Goal: Task Accomplishment & Management: Use online tool/utility

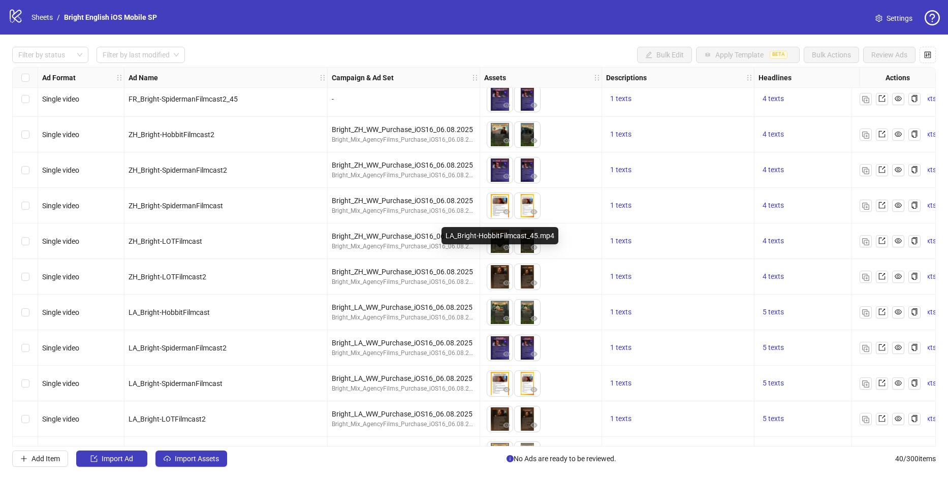
scroll to position [306, 0]
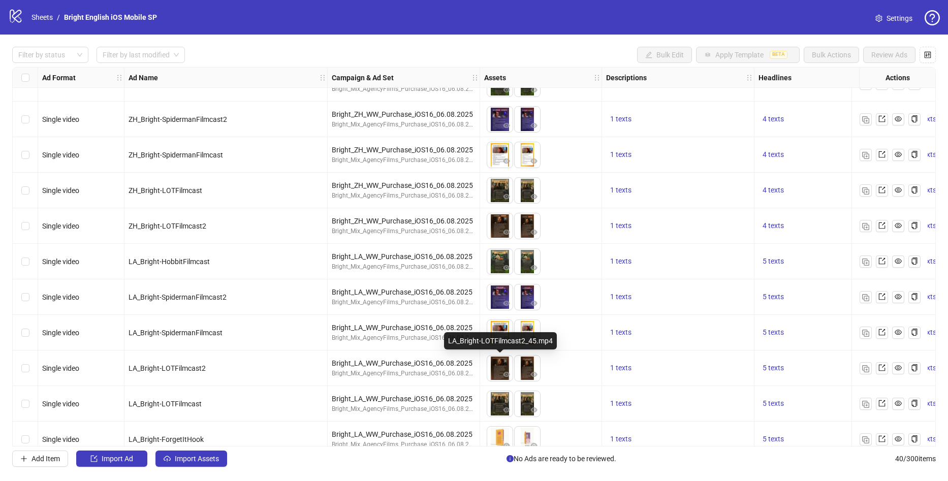
click at [496, 362] on img at bounding box center [499, 368] width 25 height 25
drag, startPoint x: 208, startPoint y: 61, endPoint x: 183, endPoint y: 38, distance: 34.1
click at [208, 61] on div "Filter by status Filter by last modified Bulk Edit Apply Template BETA Bulk Act…" at bounding box center [473, 55] width 923 height 16
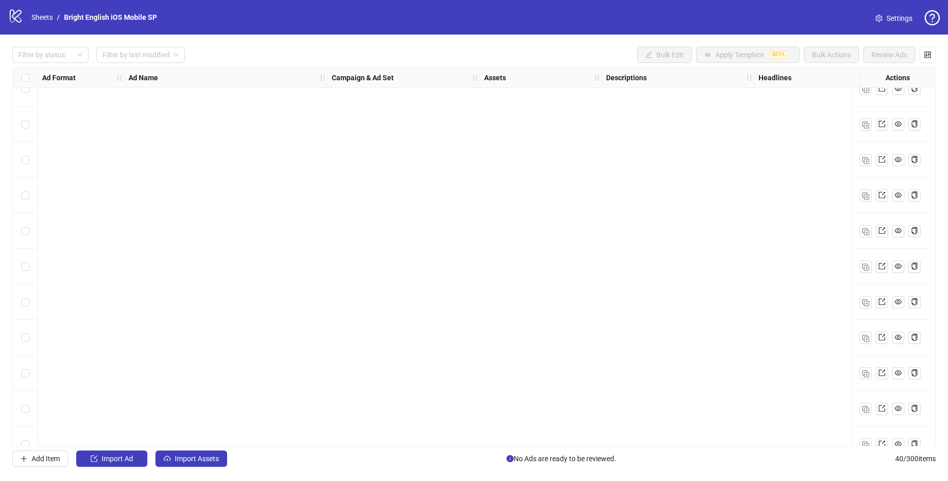
scroll to position [916, 0]
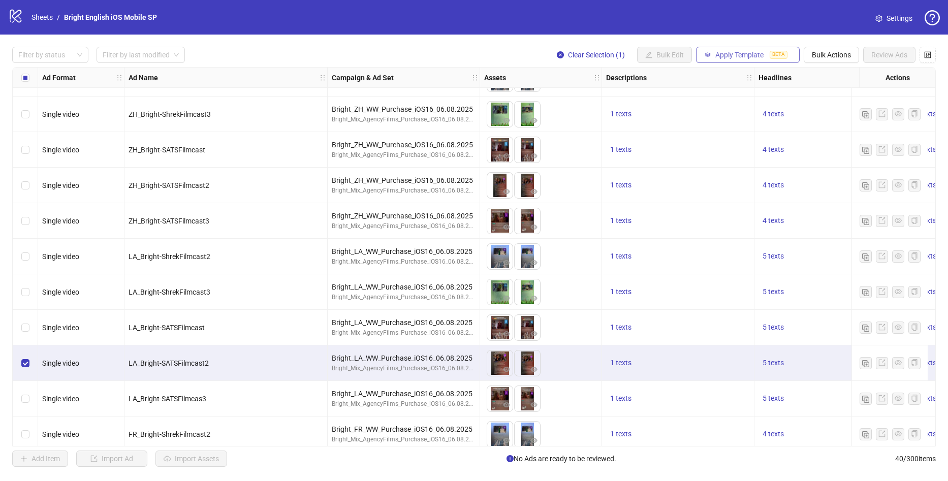
click at [784, 58] on span "BETA" at bounding box center [779, 55] width 18 height 8
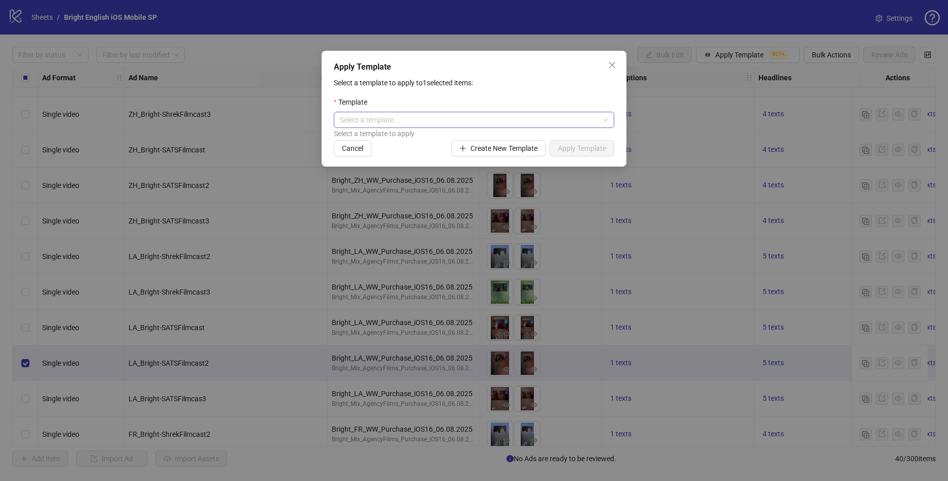
click at [409, 119] on input "search" at bounding box center [469, 119] width 259 height 15
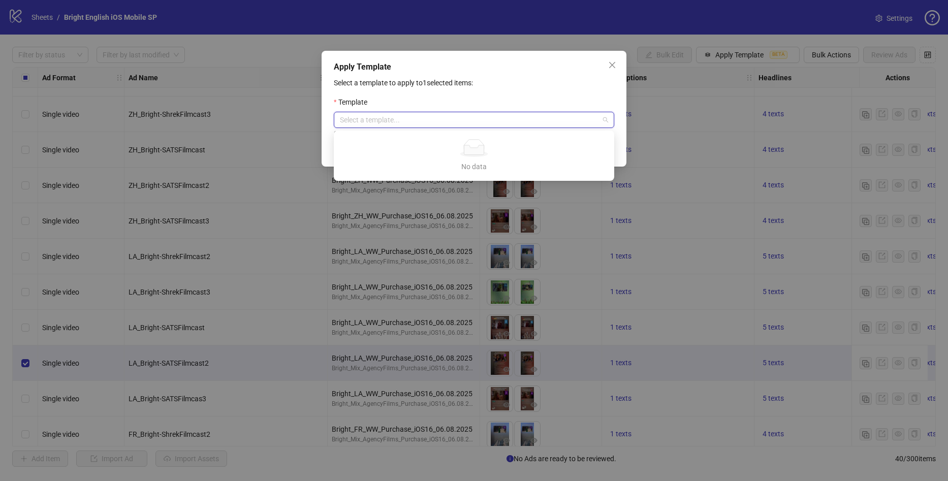
click at [437, 84] on p "Select a template to apply to 1 selected items:" at bounding box center [474, 82] width 280 height 11
click at [430, 122] on input "search" at bounding box center [469, 119] width 259 height 15
click at [482, 76] on div "Apply Template Select a template to apply to 1 selected items: Template Select …" at bounding box center [474, 109] width 305 height 116
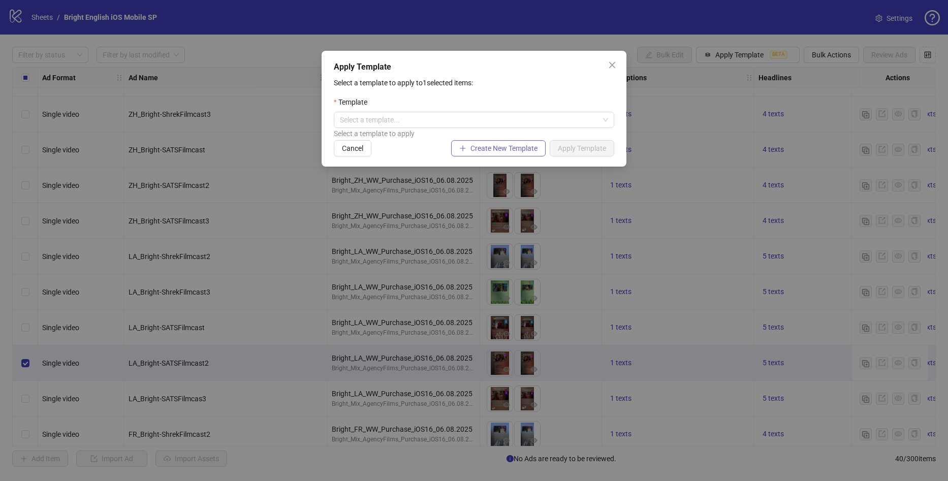
click at [486, 149] on span "Create New Template" at bounding box center [503, 148] width 67 height 8
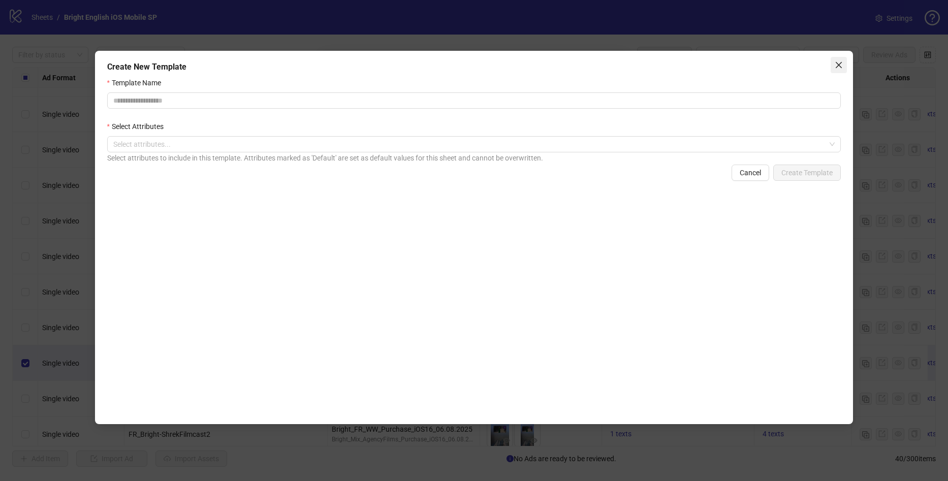
click at [837, 65] on icon "close" at bounding box center [839, 65] width 8 height 8
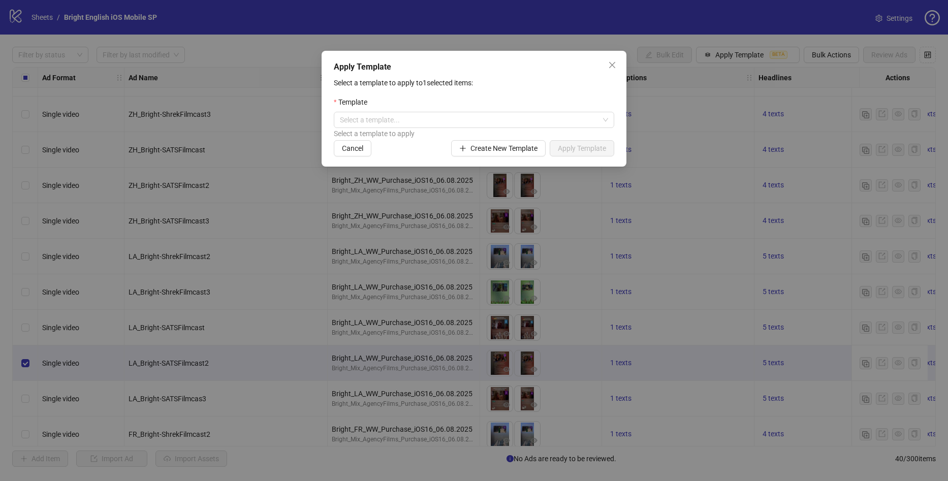
drag, startPoint x: 463, startPoint y: 94, endPoint x: 444, endPoint y: 111, distance: 24.8
click at [454, 101] on div "Select a template to apply to 1 selected items: Template Select a template... S…" at bounding box center [474, 116] width 280 height 79
click at [443, 113] on input "search" at bounding box center [469, 119] width 259 height 15
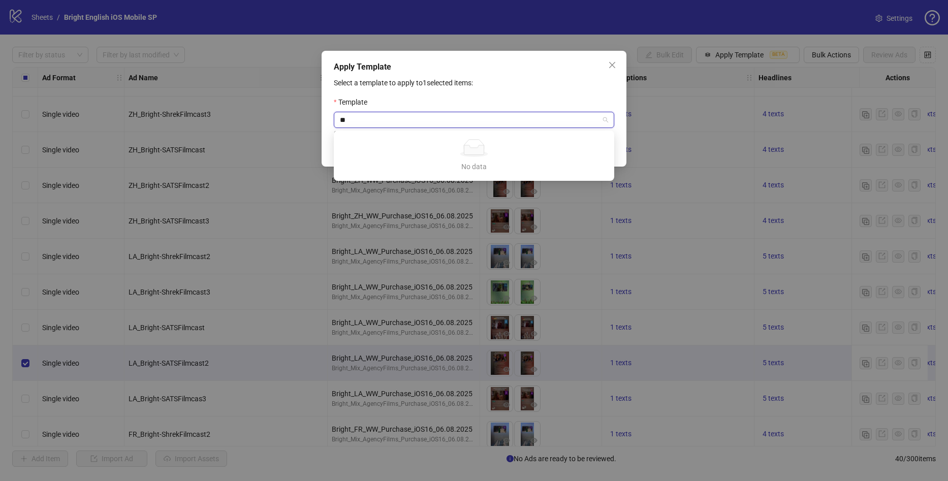
type input "*"
type input "***"
drag, startPoint x: 506, startPoint y: 81, endPoint x: 593, endPoint y: 65, distance: 88.5
click at [507, 81] on p "Select a template to apply to 1 selected items:" at bounding box center [474, 82] width 280 height 11
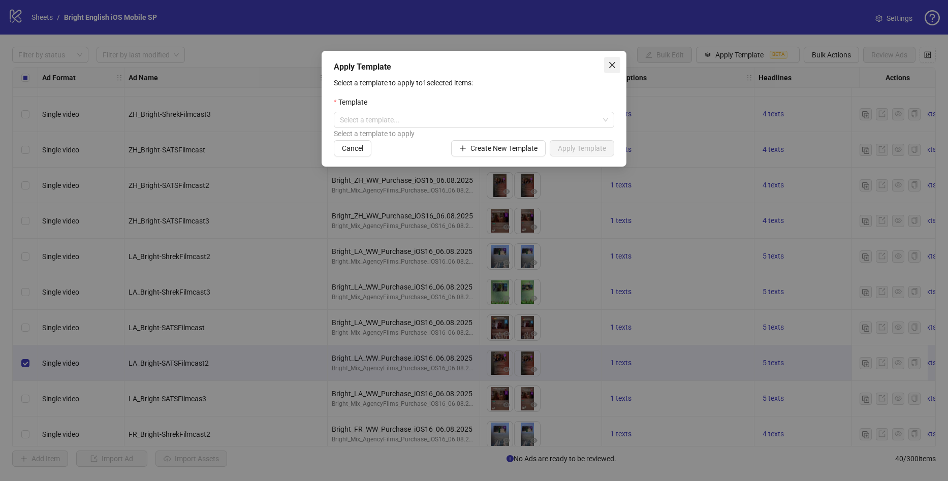
click at [612, 63] on icon "close" at bounding box center [612, 65] width 8 height 8
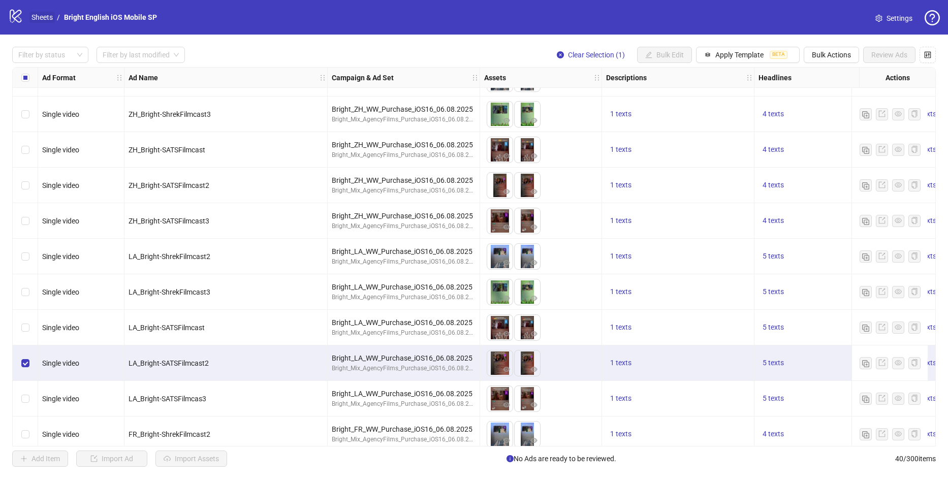
click at [44, 19] on link "Sheets" at bounding box center [41, 17] width 25 height 11
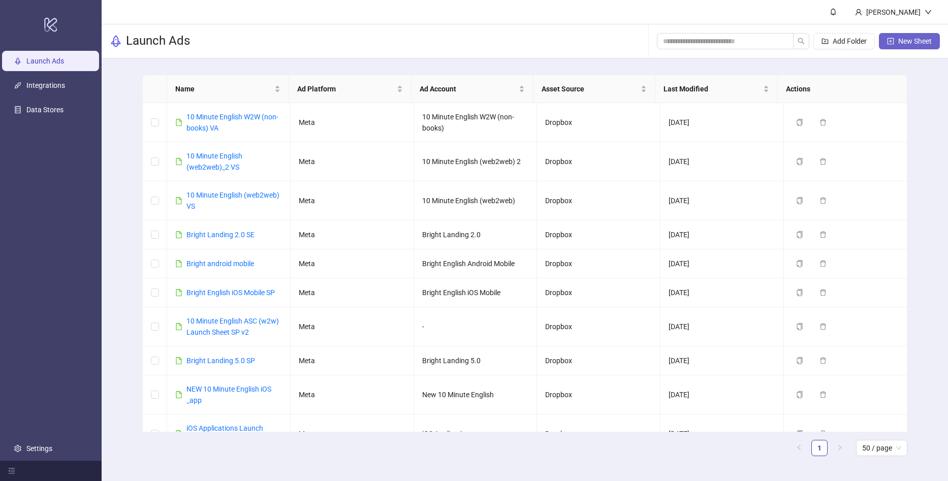
click at [911, 46] on button "New Sheet" at bounding box center [909, 41] width 61 height 16
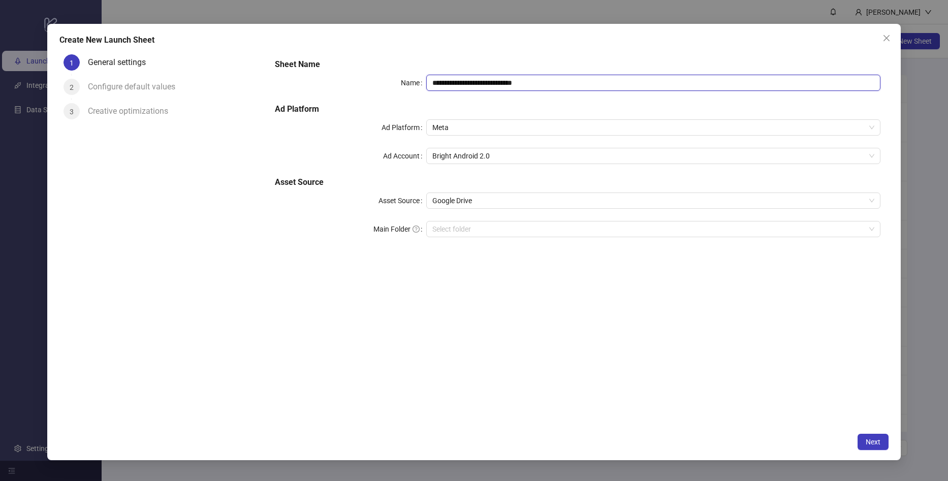
click at [471, 87] on input "**********" at bounding box center [653, 83] width 454 height 16
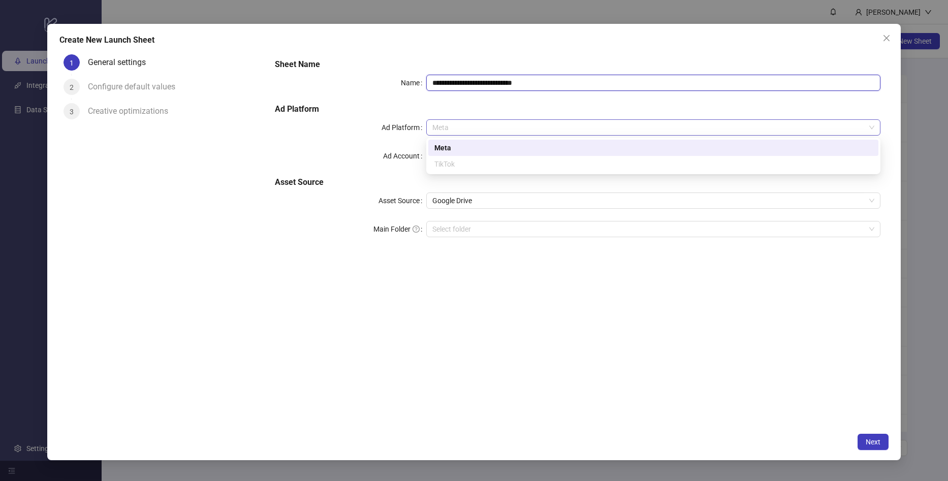
click at [468, 122] on span "Meta" at bounding box center [653, 127] width 442 height 15
click at [459, 166] on div "TikTok" at bounding box center [653, 163] width 438 height 11
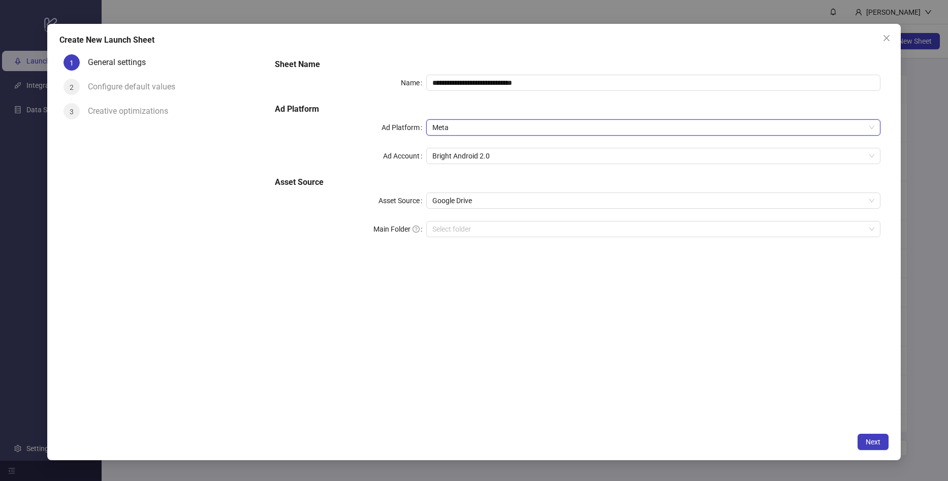
click at [885, 43] on button "Close" at bounding box center [886, 38] width 16 height 16
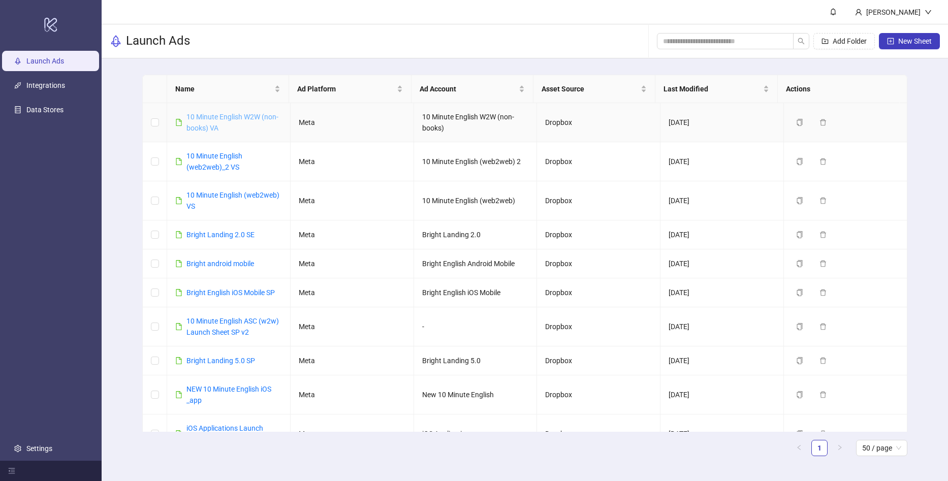
click at [222, 117] on link "10 Minute English W2W (non-books) VA" at bounding box center [232, 122] width 92 height 19
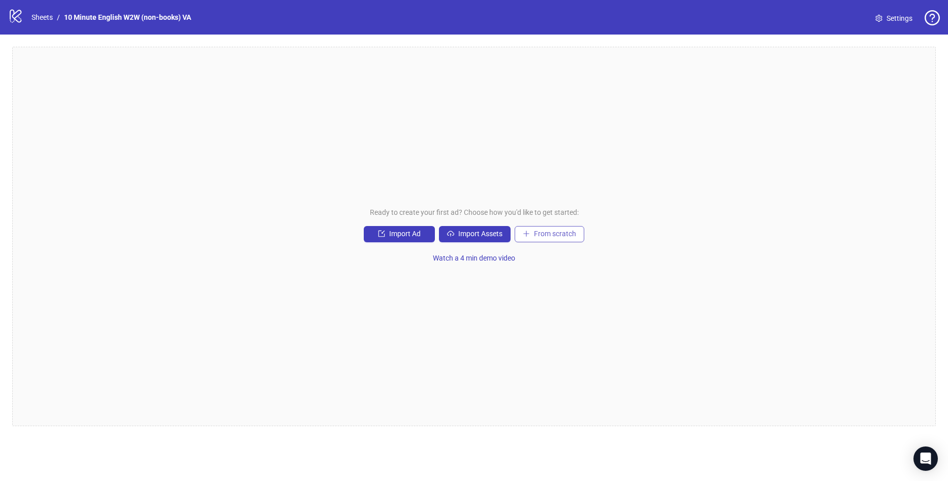
click at [558, 235] on span "From scratch" at bounding box center [555, 234] width 42 height 8
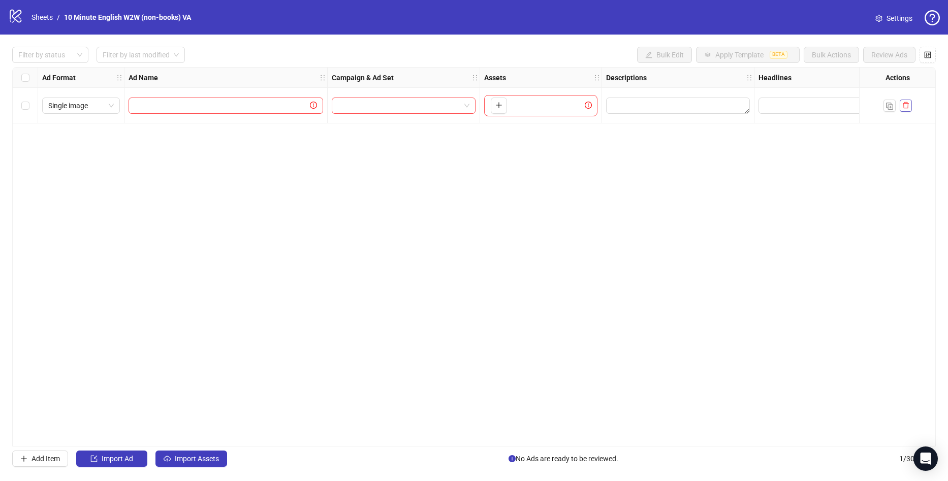
click at [907, 100] on button "button" at bounding box center [906, 106] width 12 height 12
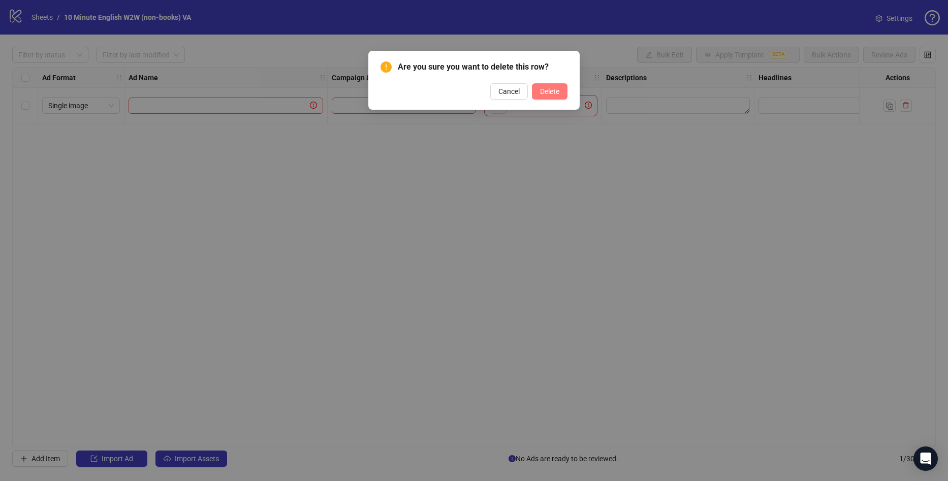
click at [556, 89] on span "Delete" at bounding box center [549, 91] width 19 height 8
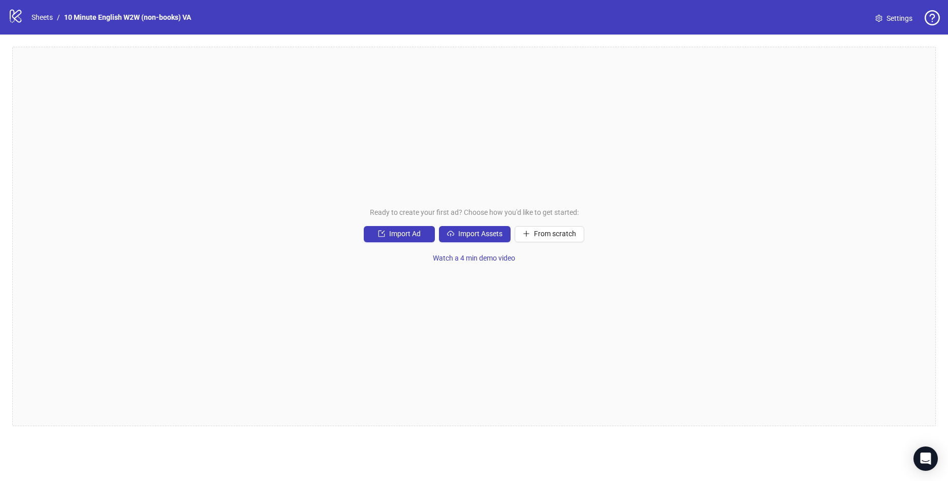
click at [418, 224] on div "Ready to create your first ad? Choose how you'd like to get started: Import Ad …" at bounding box center [473, 236] width 923 height 379
click at [416, 235] on span "Import Ad" at bounding box center [404, 234] width 31 height 8
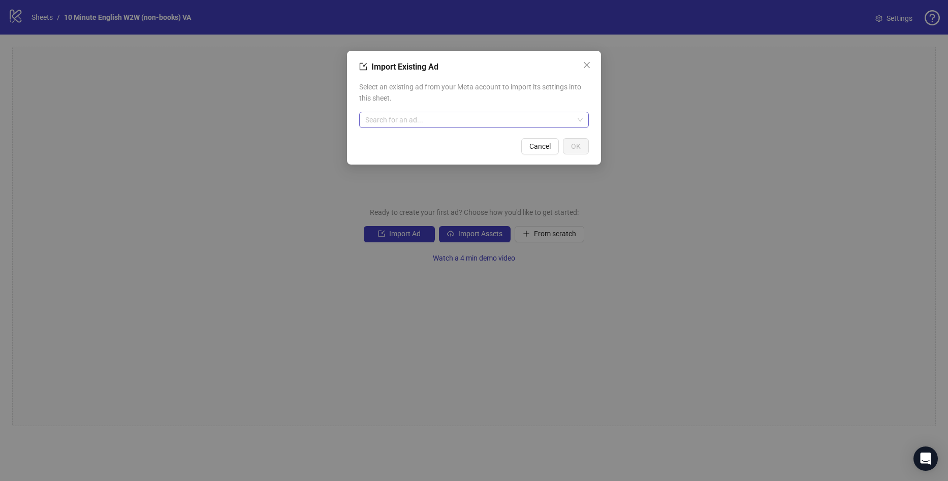
click at [465, 126] on input "search" at bounding box center [469, 119] width 208 height 15
click at [710, 173] on div "Import Existing Ad Select an existing ad from your Meta account to import its s…" at bounding box center [474, 240] width 948 height 481
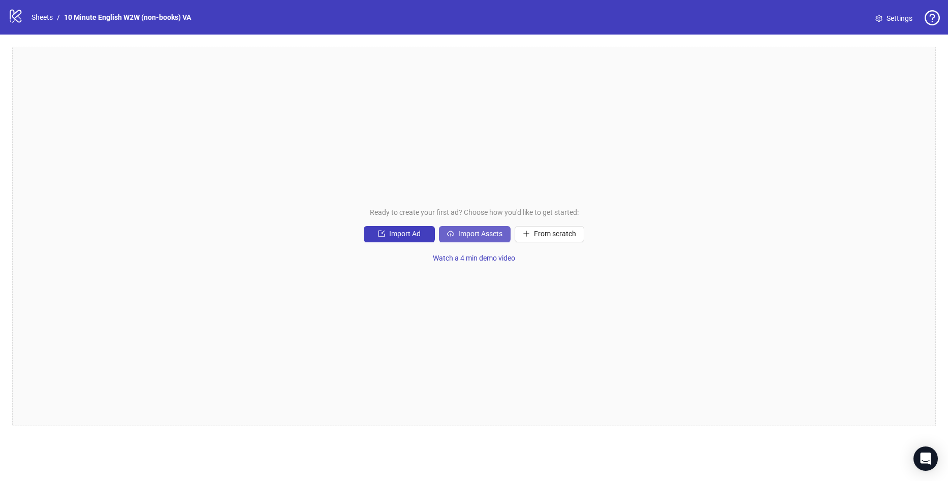
click at [477, 229] on button "Import Assets" at bounding box center [475, 234] width 72 height 16
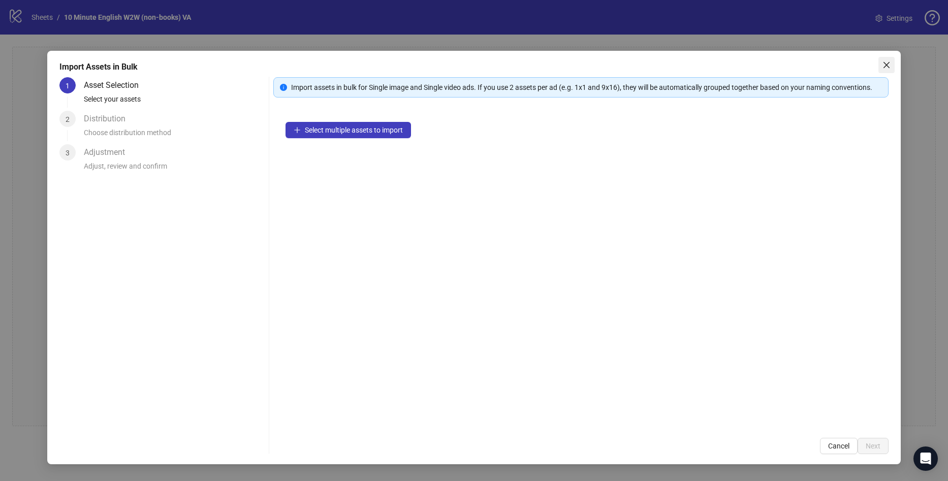
click at [886, 70] on button "Close" at bounding box center [886, 65] width 16 height 16
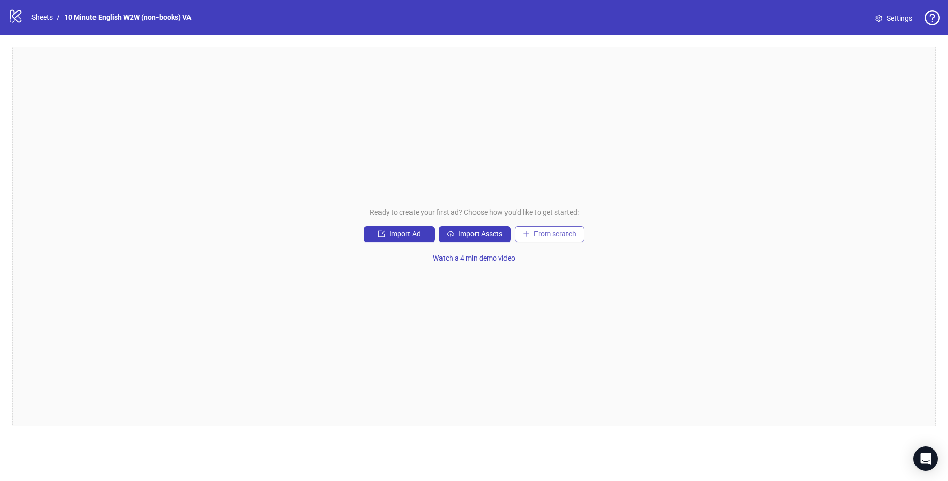
click at [547, 236] on span "From scratch" at bounding box center [555, 234] width 42 height 8
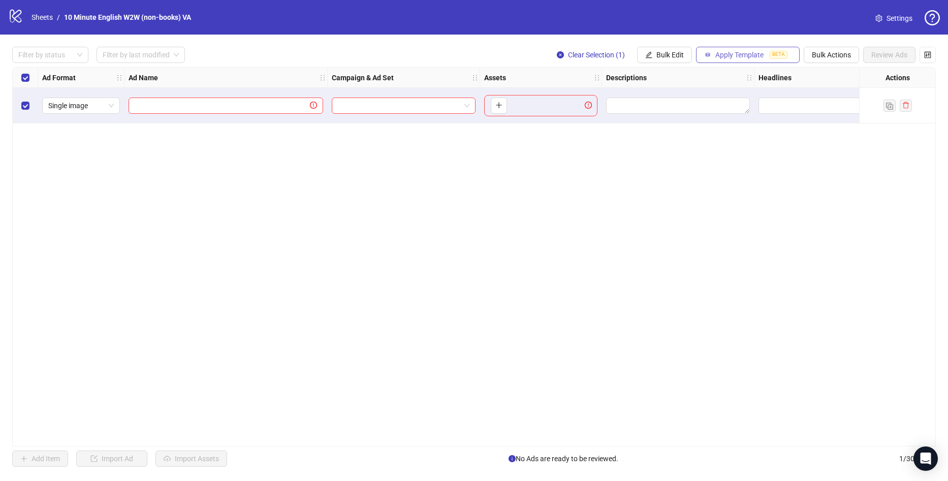
click at [722, 53] on span "Apply Template" at bounding box center [739, 55] width 48 height 8
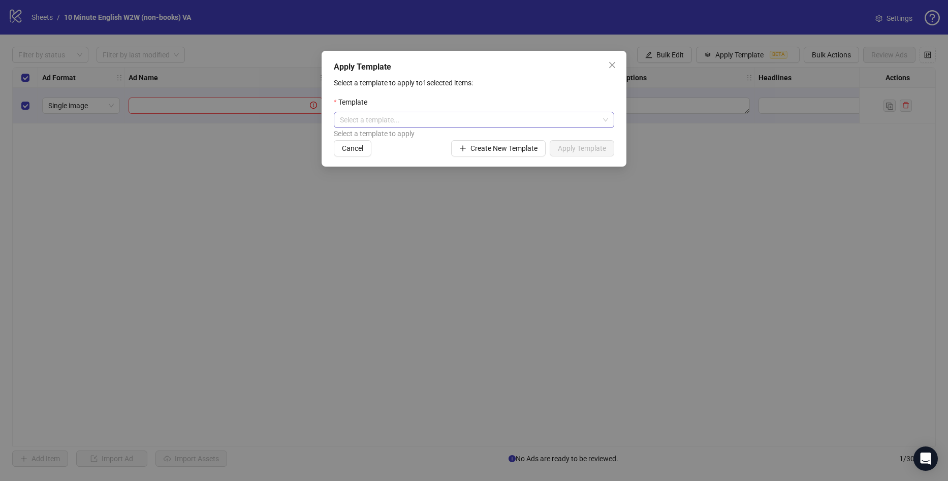
click at [397, 115] on input "search" at bounding box center [469, 119] width 259 height 15
click at [485, 78] on p "Select a template to apply to 1 selected items:" at bounding box center [474, 82] width 280 height 11
click at [383, 138] on div "Select a template to apply" at bounding box center [474, 133] width 280 height 11
click at [513, 152] on span "Create New Template" at bounding box center [503, 148] width 67 height 8
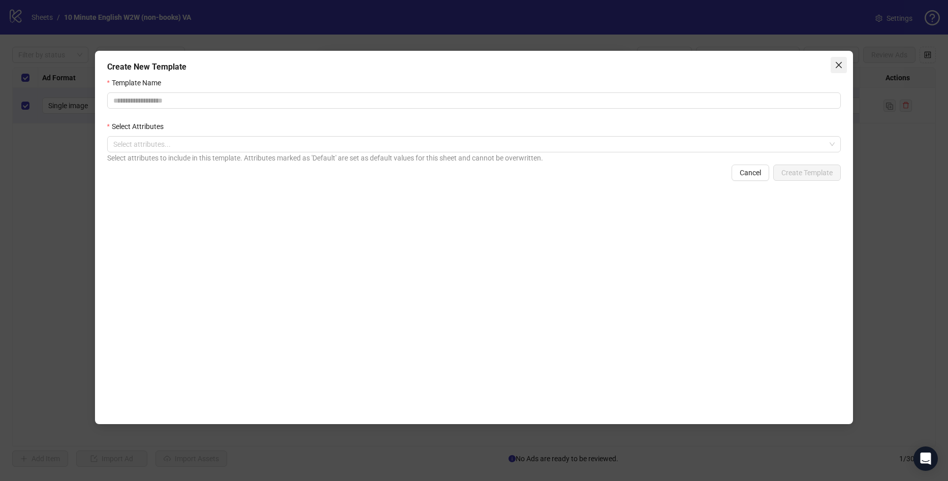
click at [846, 63] on span "Close" at bounding box center [838, 65] width 16 height 8
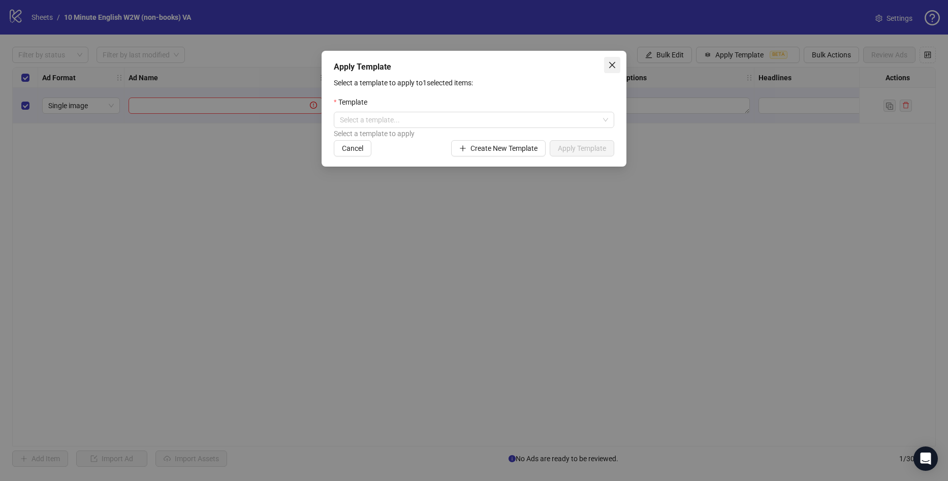
click at [621, 65] on div "Apply Template Select a template to apply to 1 selected items: Template Select …" at bounding box center [474, 109] width 305 height 116
click at [615, 63] on icon "close" at bounding box center [612, 65] width 6 height 6
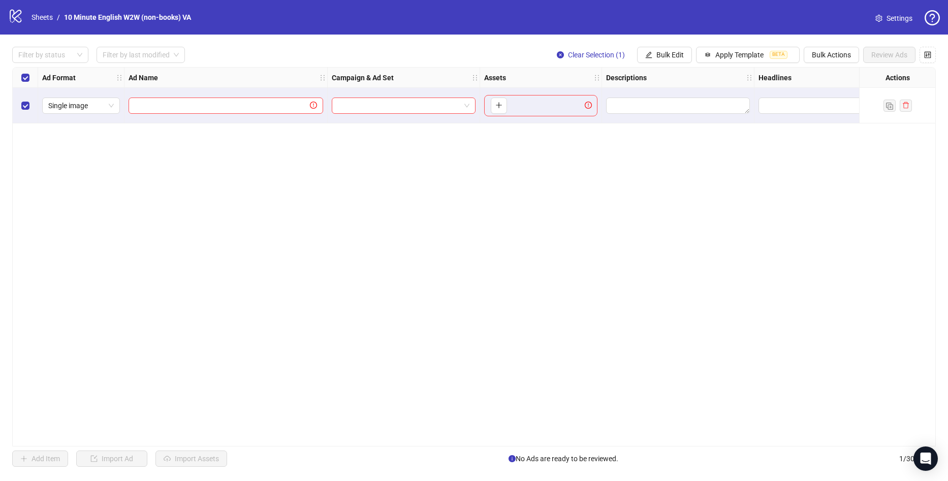
click at [291, 333] on div "Ad Format Ad Name Campaign & Ad Set Assets Descriptions Headlines Primary Texts…" at bounding box center [473, 256] width 923 height 379
click at [24, 99] on div "Select row 1" at bounding box center [25, 106] width 25 height 36
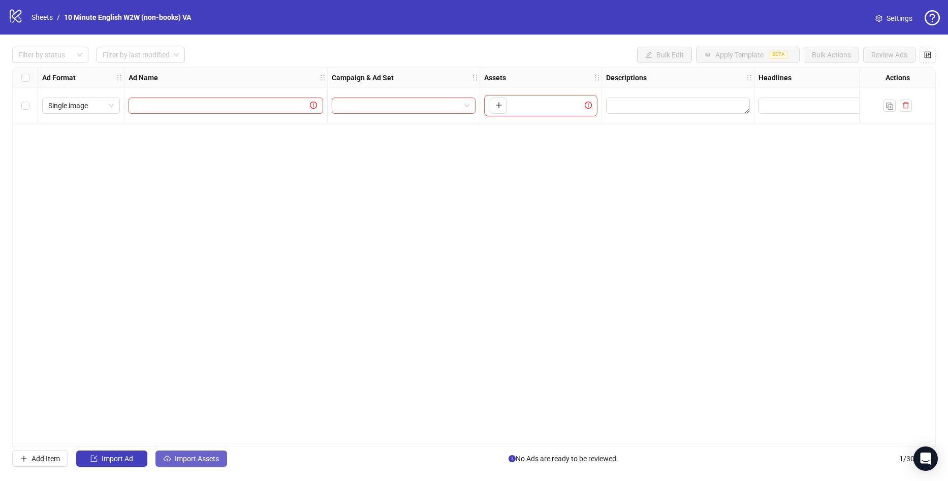
click at [204, 460] on span "Import Assets" at bounding box center [197, 459] width 44 height 8
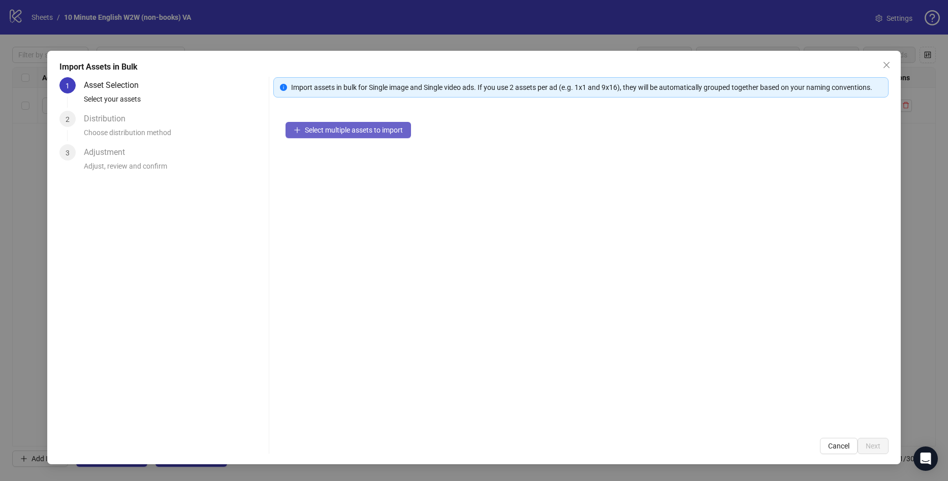
click at [374, 133] on span "Select multiple assets to import" at bounding box center [354, 130] width 98 height 8
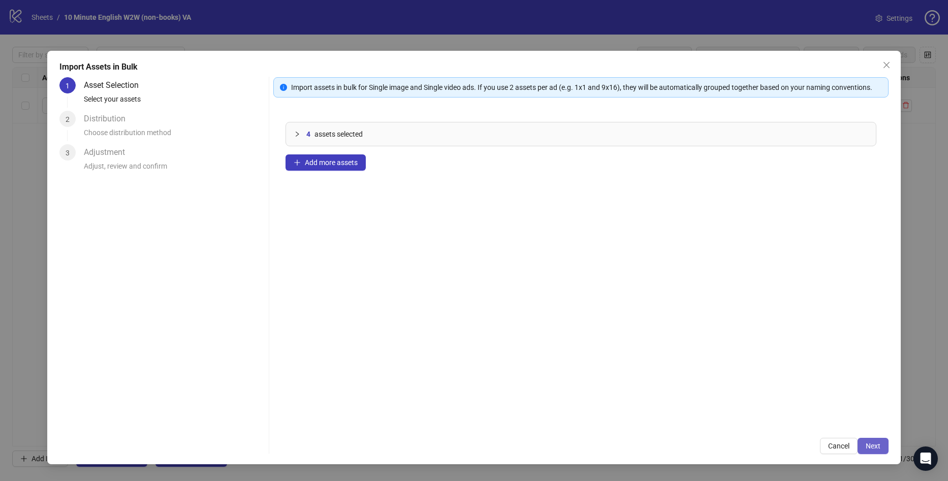
click at [877, 450] on span "Next" at bounding box center [873, 446] width 15 height 8
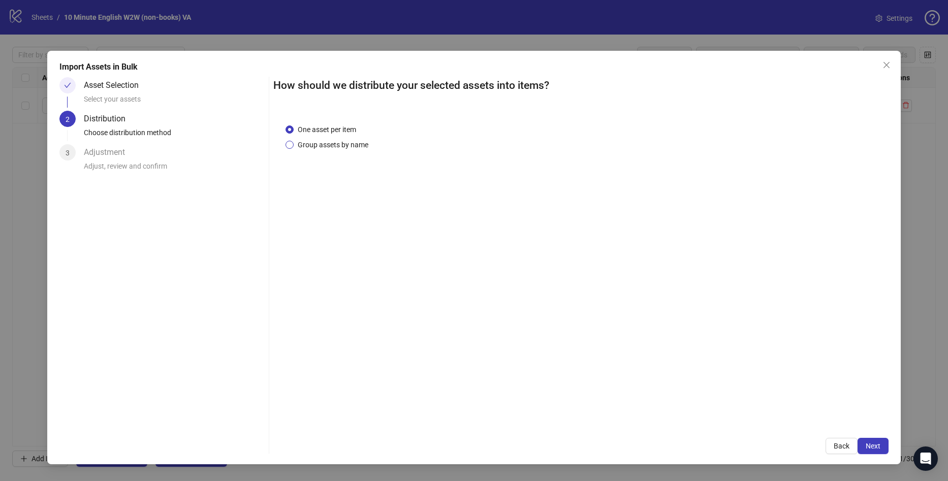
click at [313, 141] on span "Group assets by name" at bounding box center [333, 144] width 79 height 11
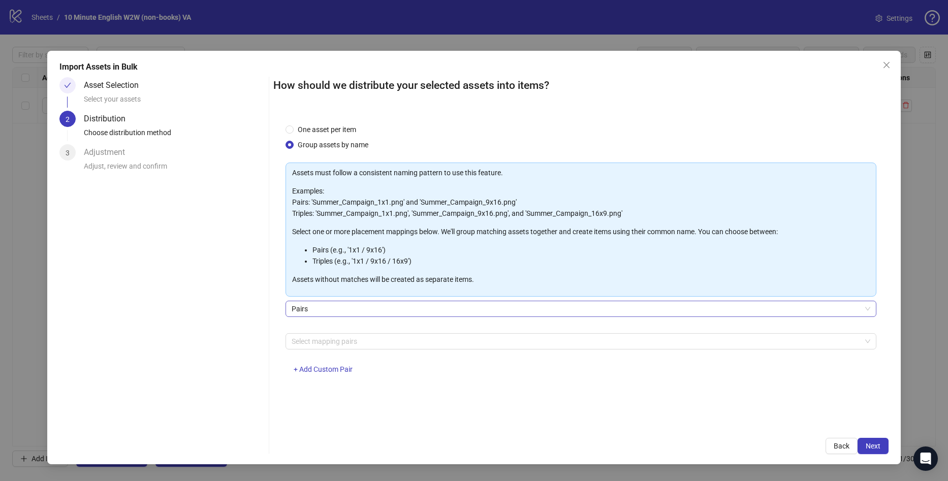
click at [389, 306] on span "Pairs" at bounding box center [581, 308] width 579 height 15
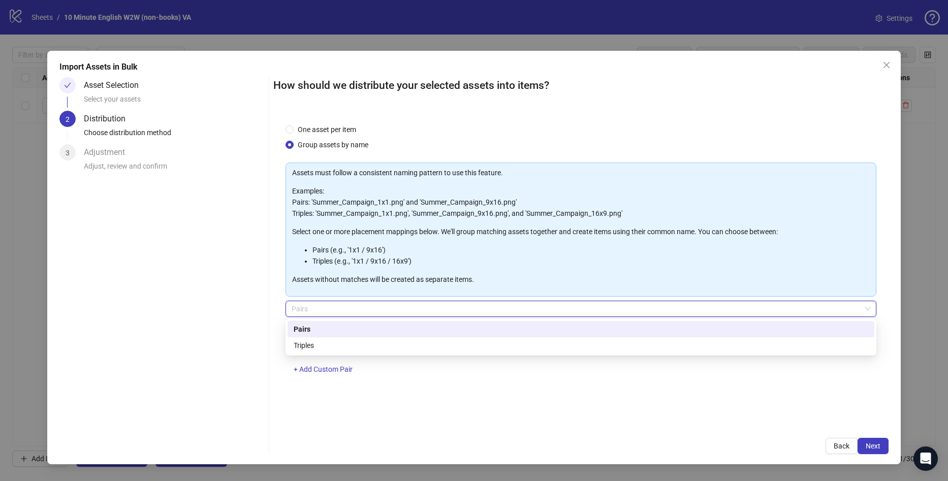
click at [387, 308] on span "Pairs" at bounding box center [581, 308] width 579 height 15
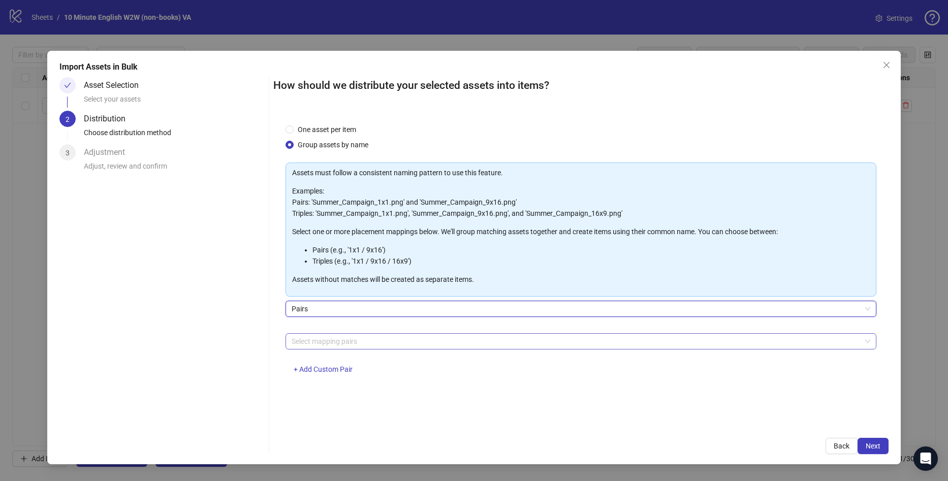
click at [355, 348] on div "Select mapping pairs" at bounding box center [580, 341] width 591 height 16
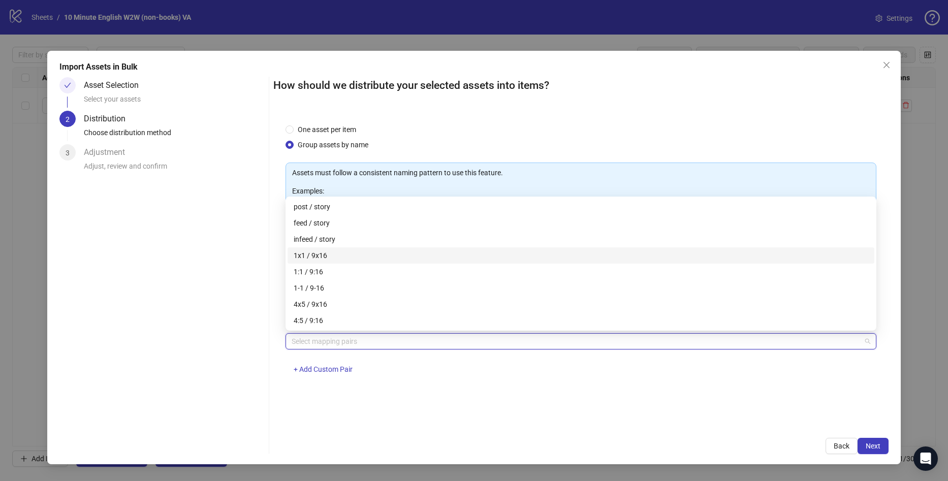
click at [227, 333] on div "Asset Selection Select your assets 2 Distribution Choose distribution method 3 …" at bounding box center [161, 265] width 205 height 377
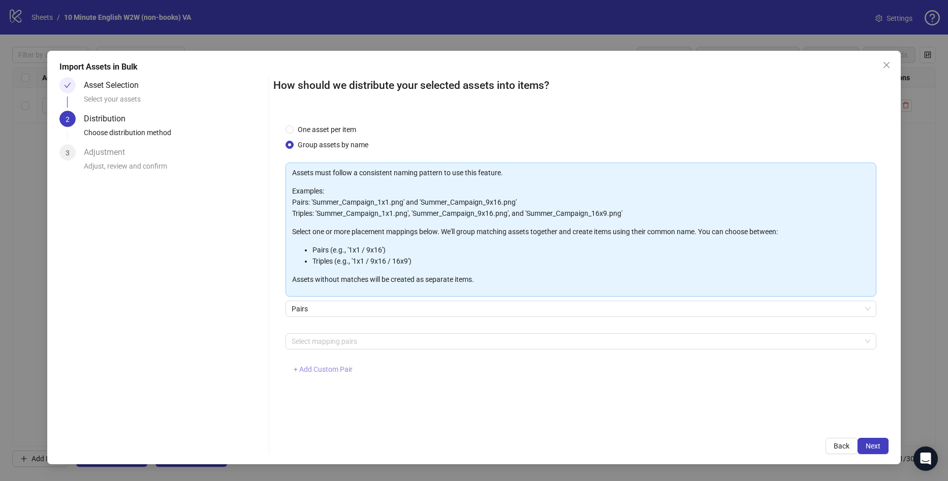
click at [332, 367] on span "+ Add Custom Pair" at bounding box center [323, 369] width 59 height 8
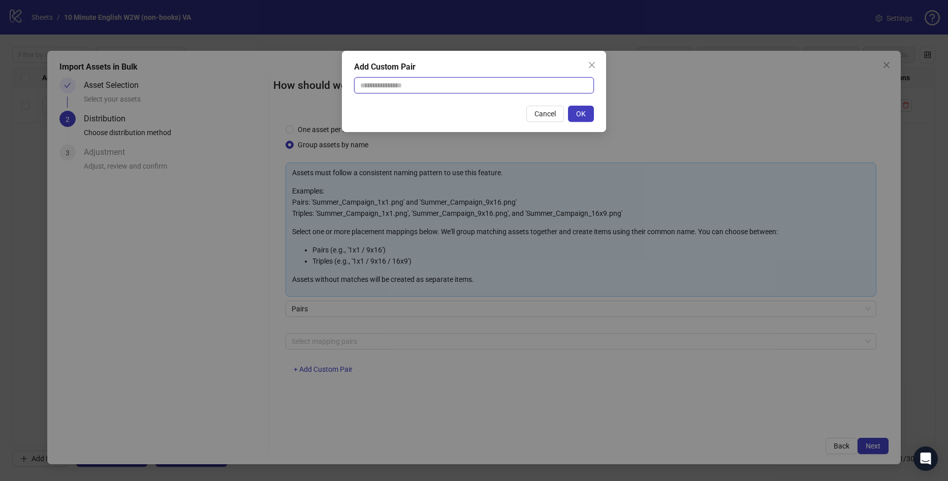
click at [460, 79] on input "text" at bounding box center [474, 85] width 240 height 16
click at [591, 60] on button "Close" at bounding box center [592, 65] width 16 height 16
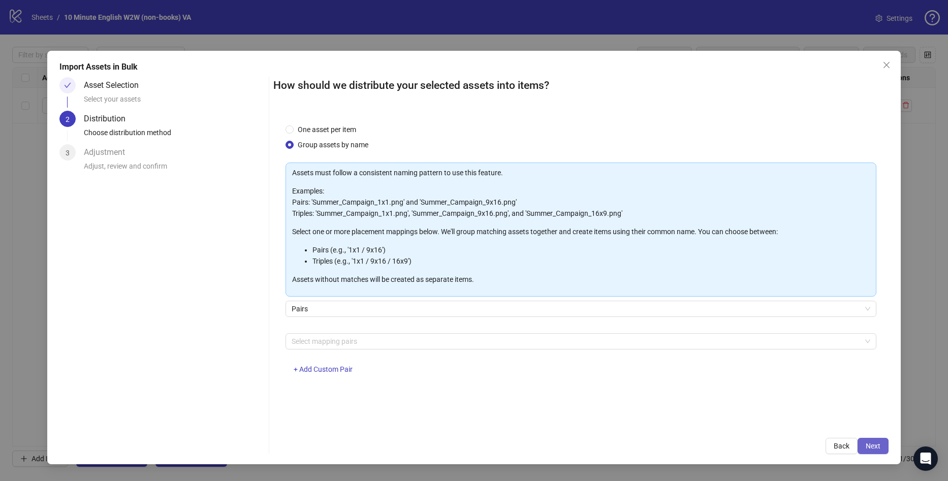
click at [874, 447] on span "Next" at bounding box center [873, 446] width 15 height 8
click at [436, 419] on div "One asset per item Group assets by name Assets must follow a consistent naming …" at bounding box center [580, 269] width 615 height 314
click at [323, 339] on div at bounding box center [575, 341] width 576 height 14
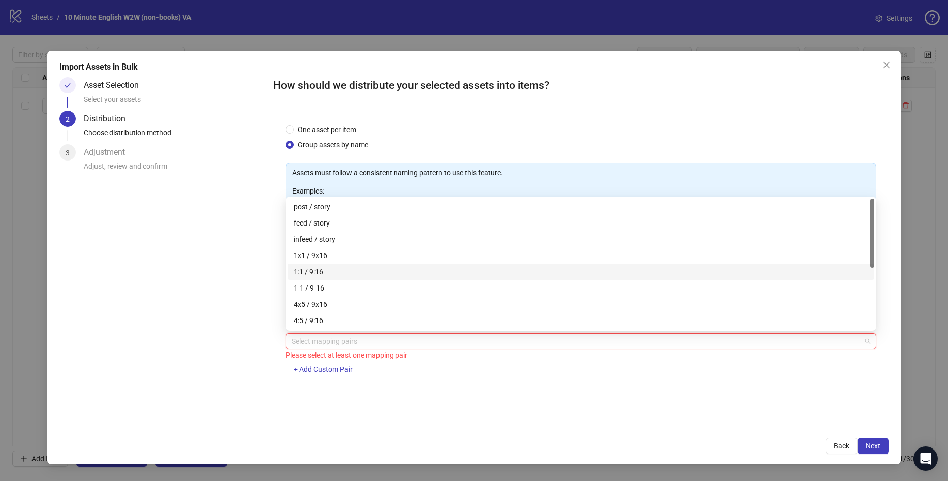
click at [330, 274] on div "1:1 / 9:16" at bounding box center [581, 271] width 574 height 11
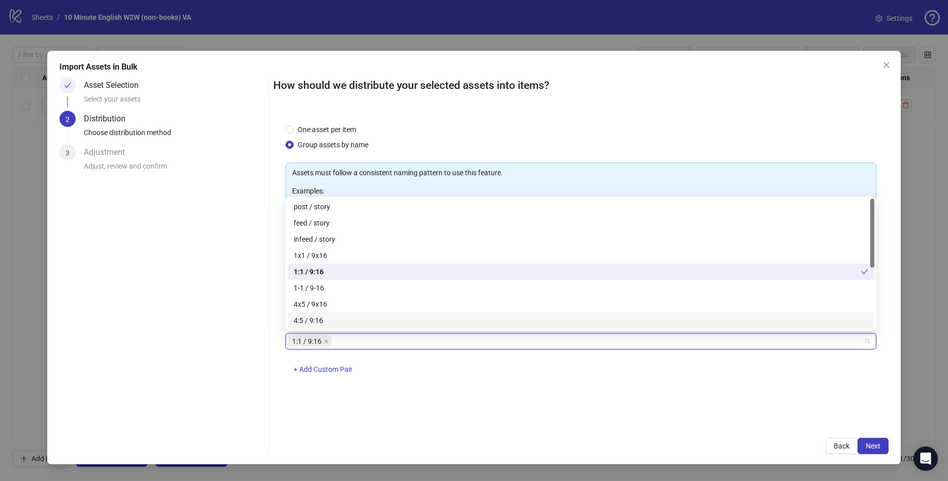
click at [843, 405] on div "One asset per item Group assets by name Assets must follow a consistent naming …" at bounding box center [580, 269] width 615 height 314
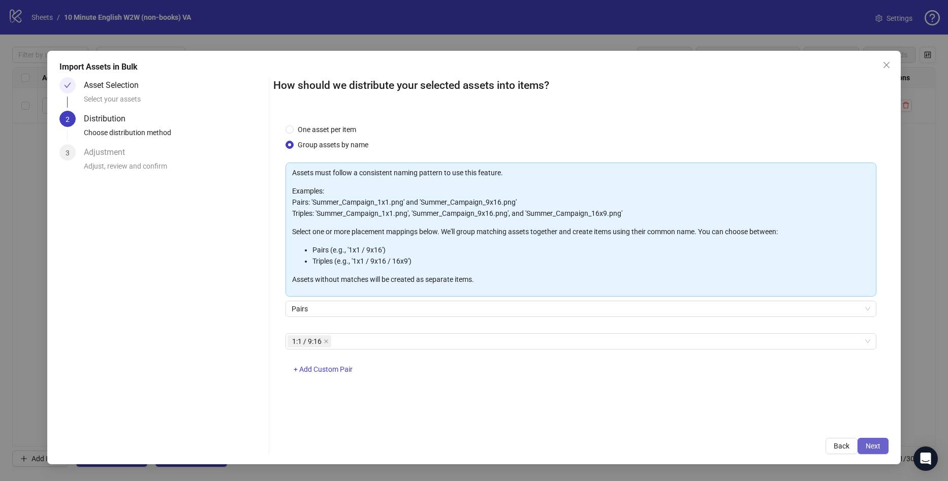
click at [875, 449] on span "Next" at bounding box center [873, 446] width 15 height 8
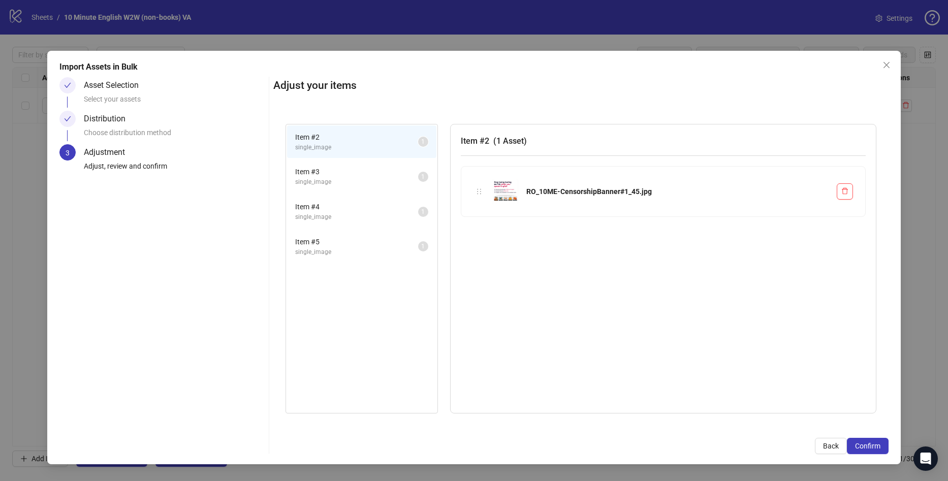
click at [363, 177] on span "single_image" at bounding box center [356, 182] width 123 height 10
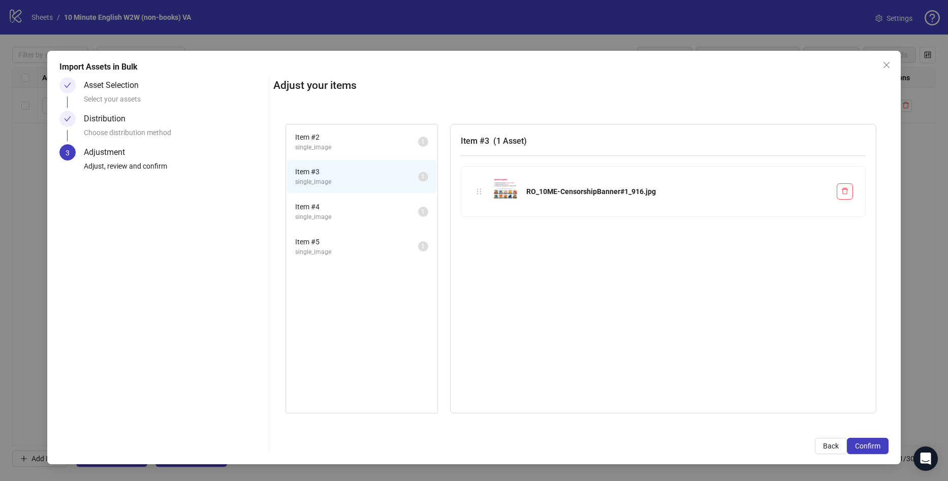
click at [377, 151] on span "single_image" at bounding box center [356, 148] width 123 height 10
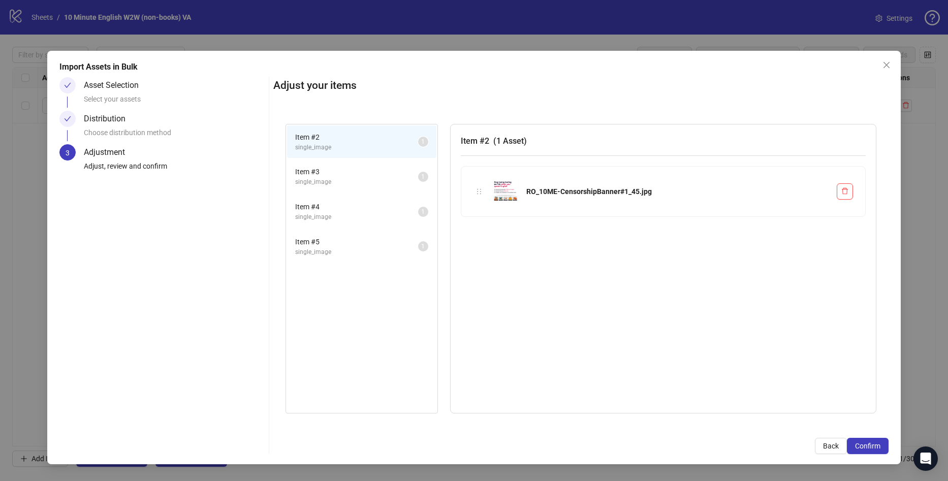
click at [375, 188] on li "Item # 3 single_image 1" at bounding box center [361, 176] width 149 height 33
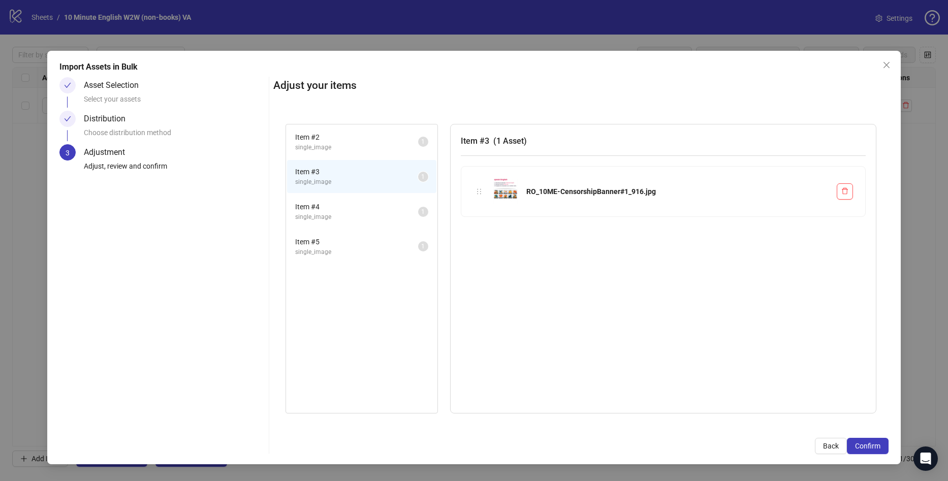
click at [373, 218] on span "single_image" at bounding box center [356, 217] width 123 height 10
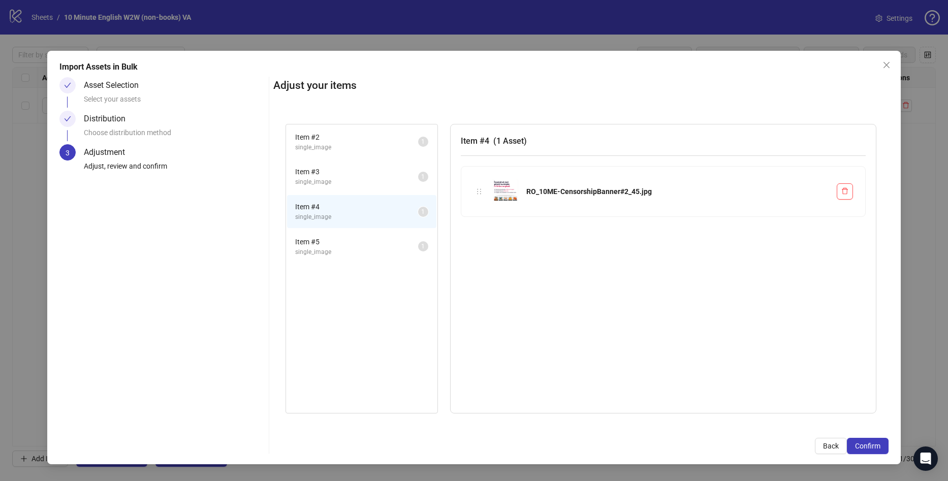
click at [368, 262] on li "Item # 5 single_image 1" at bounding box center [361, 246] width 149 height 33
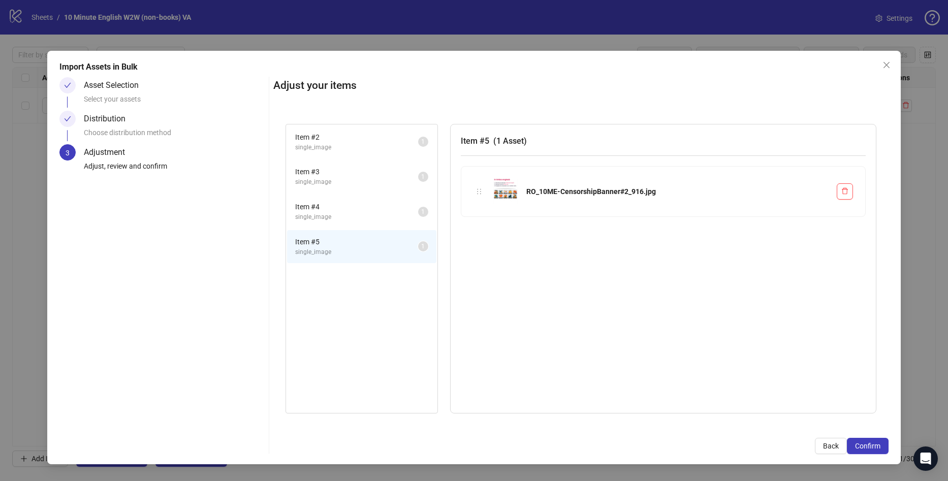
click at [353, 159] on div "Item # 3 single_image 1" at bounding box center [361, 176] width 151 height 35
click at [350, 143] on span "single_image" at bounding box center [356, 148] width 123 height 10
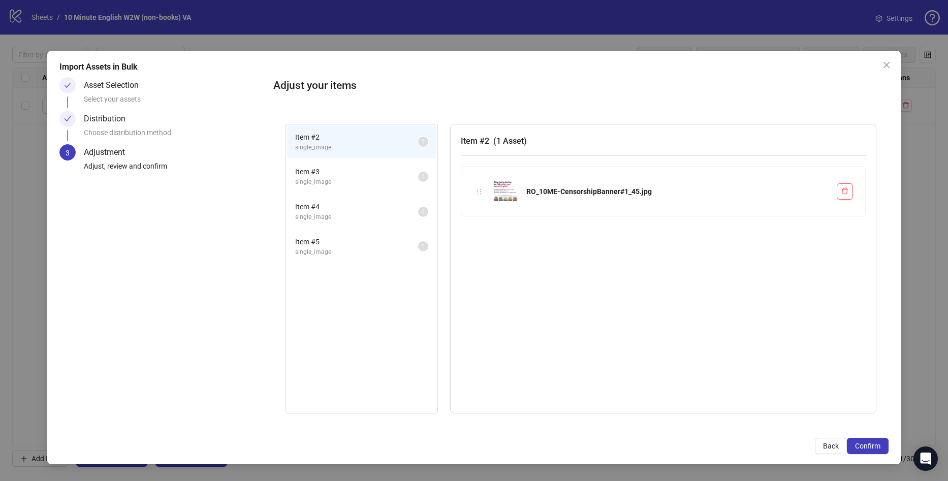
click at [346, 170] on span "Item # 3" at bounding box center [356, 171] width 123 height 11
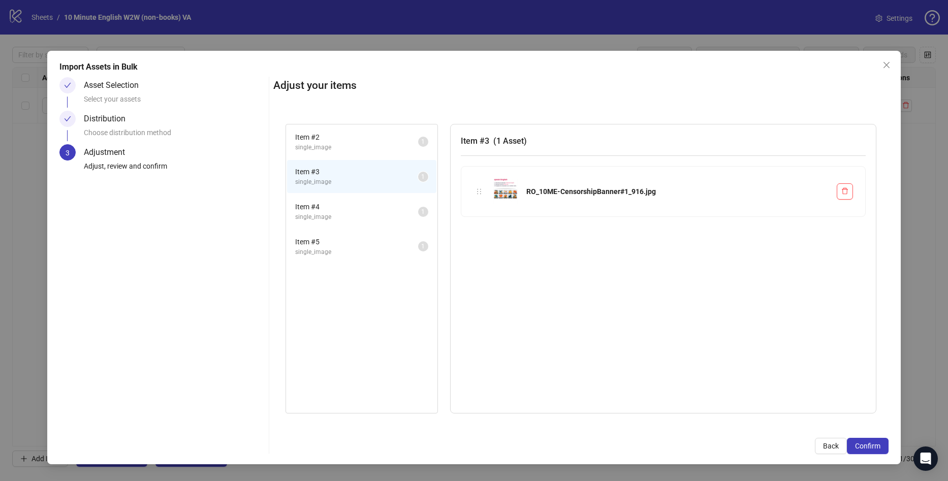
click at [343, 146] on span "single_image" at bounding box center [356, 148] width 123 height 10
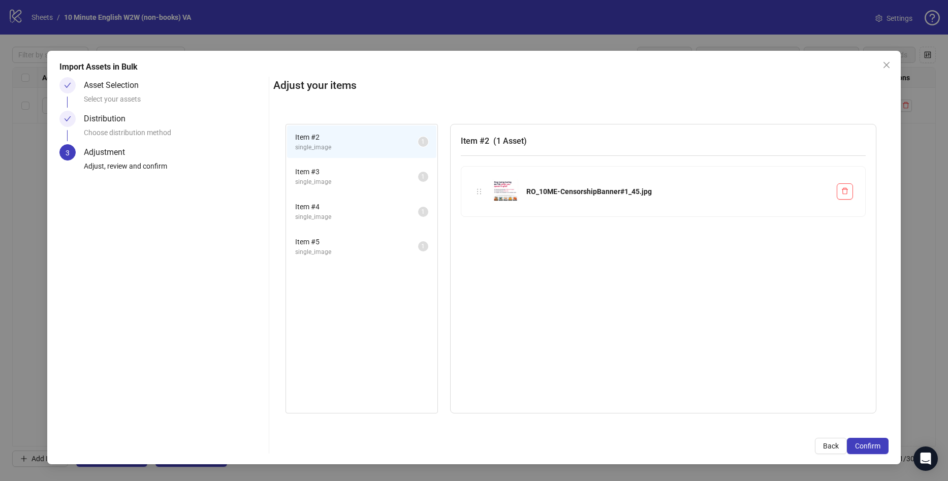
click at [345, 170] on span "Item # 3" at bounding box center [356, 171] width 123 height 11
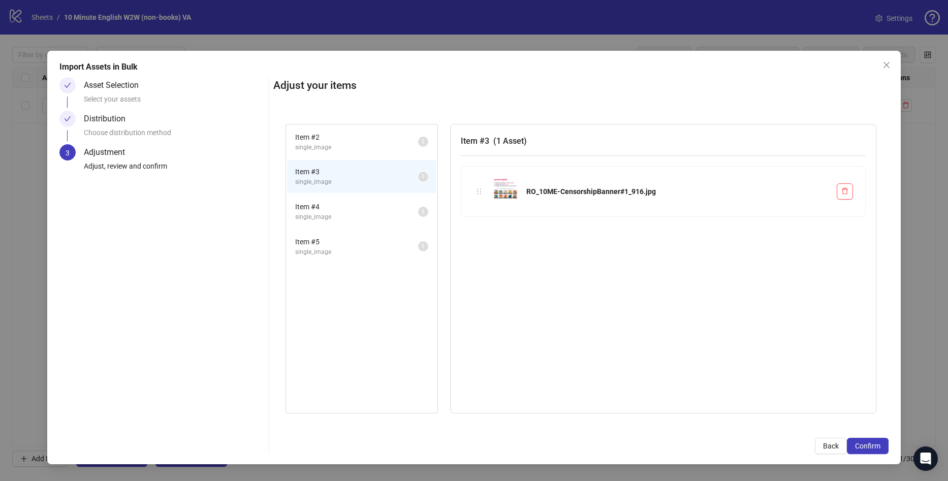
click at [340, 132] on span "Item # 2" at bounding box center [356, 137] width 123 height 11
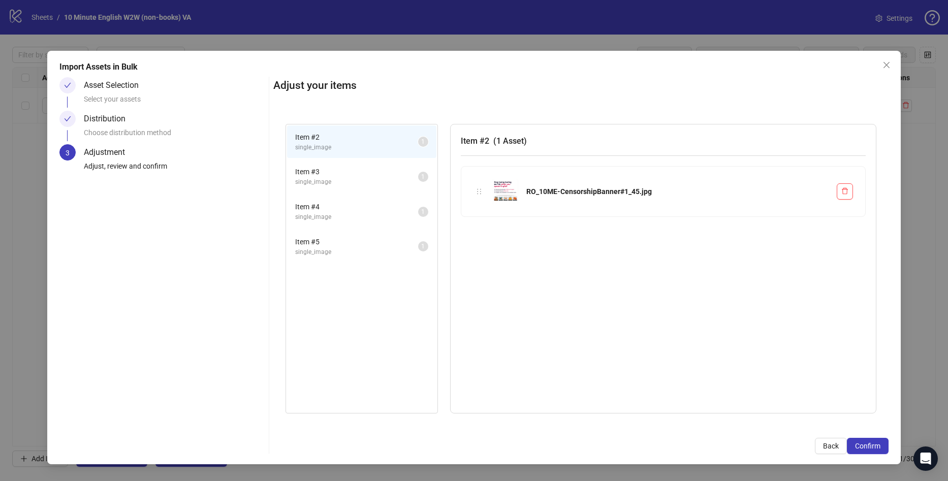
click at [188, 109] on div "Select your assets" at bounding box center [174, 101] width 181 height 17
click at [174, 124] on div "Distribution Choose distribution method" at bounding box center [174, 128] width 181 height 34
click at [105, 118] on div "Distribution" at bounding box center [109, 119] width 50 height 16
click at [833, 445] on span "Back" at bounding box center [831, 446] width 16 height 8
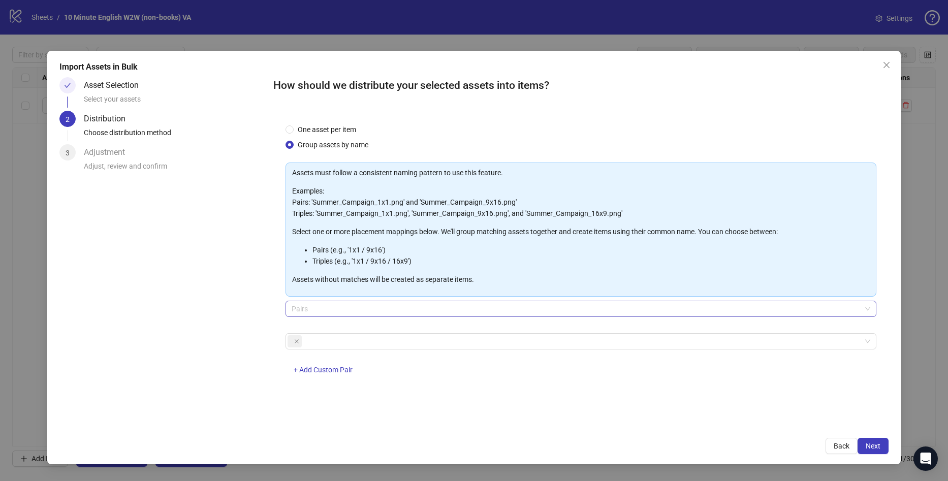
click at [360, 303] on span "Pairs" at bounding box center [581, 308] width 579 height 15
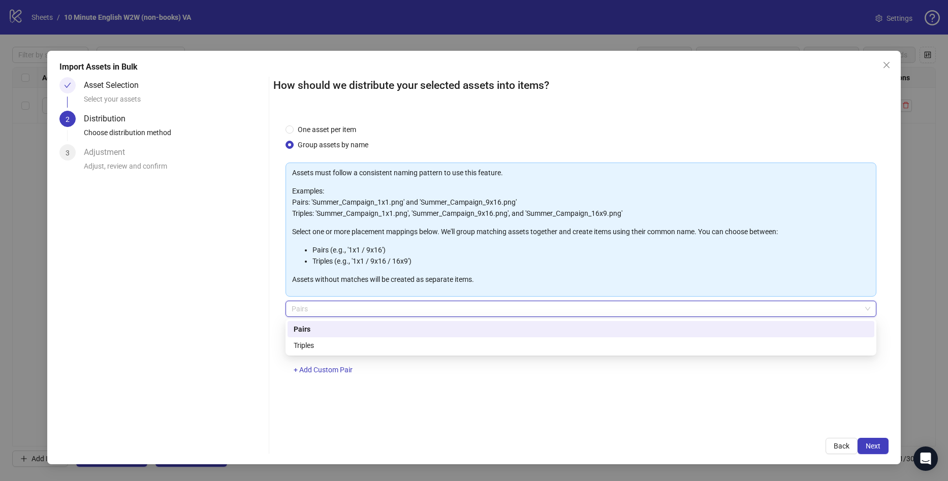
click at [260, 309] on div "Asset Selection Select your assets 2 Distribution Choose distribution method 3 …" at bounding box center [161, 265] width 205 height 377
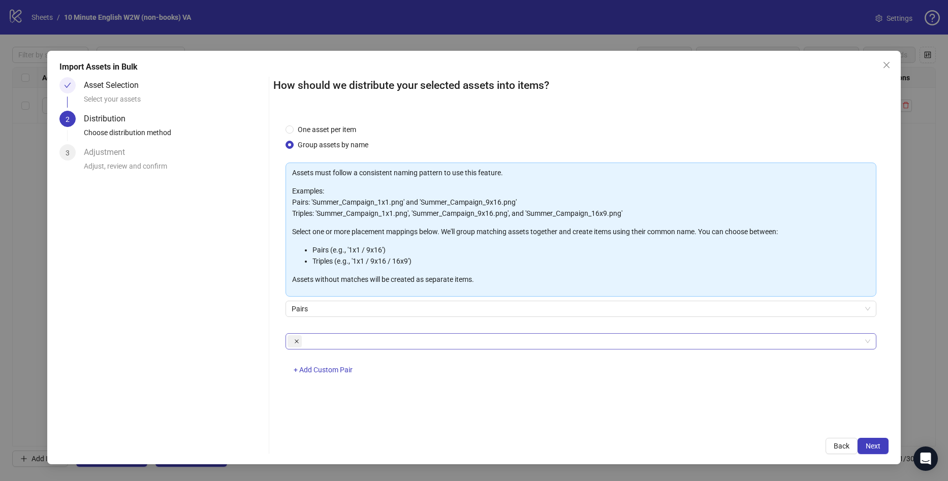
click at [294, 342] on icon "close" at bounding box center [296, 341] width 5 height 5
click at [310, 343] on div at bounding box center [575, 341] width 576 height 14
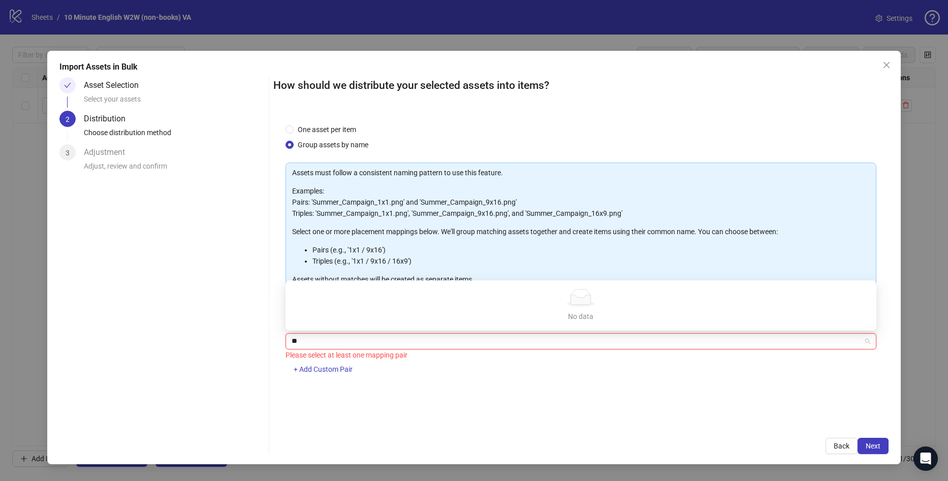
type input "*"
type input "********"
drag, startPoint x: 418, startPoint y: 431, endPoint x: 411, endPoint y: 401, distance: 30.6
click at [418, 430] on div "How should we distribute your selected assets into items? One asset per item Gr…" at bounding box center [580, 265] width 615 height 377
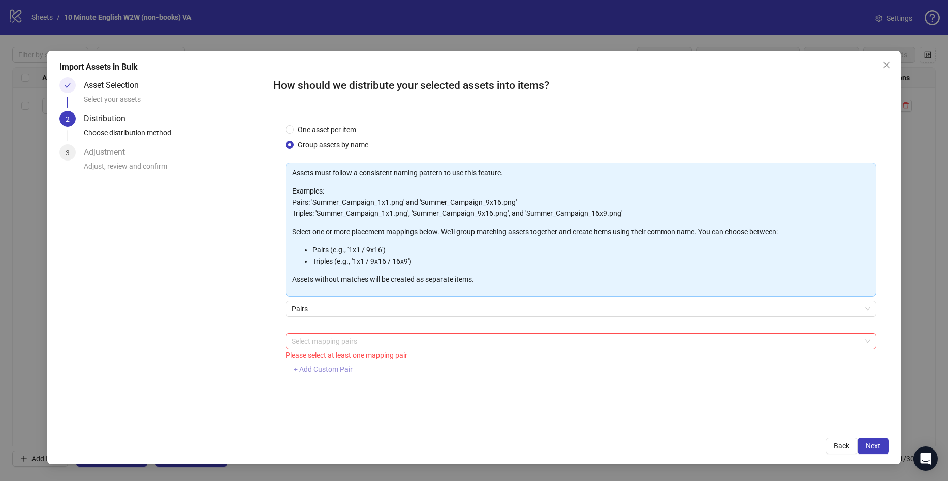
click at [336, 364] on button "+ Add Custom Pair" at bounding box center [322, 370] width 75 height 16
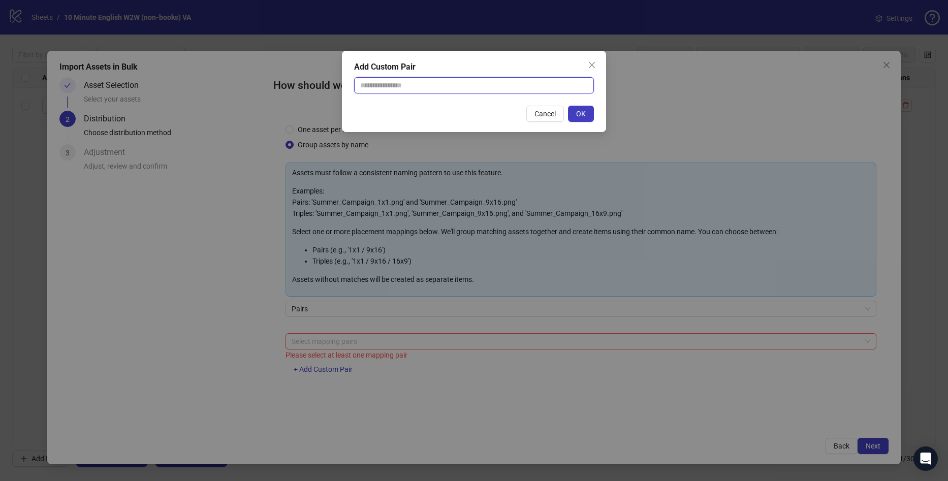
click at [496, 87] on input "text" at bounding box center [474, 85] width 240 height 16
type input "********"
drag, startPoint x: 482, startPoint y: 109, endPoint x: 582, endPoint y: 114, distance: 99.7
click at [483, 109] on div "Cancel OK" at bounding box center [474, 114] width 240 height 16
click at [581, 114] on span "OK" at bounding box center [581, 114] width 10 height 8
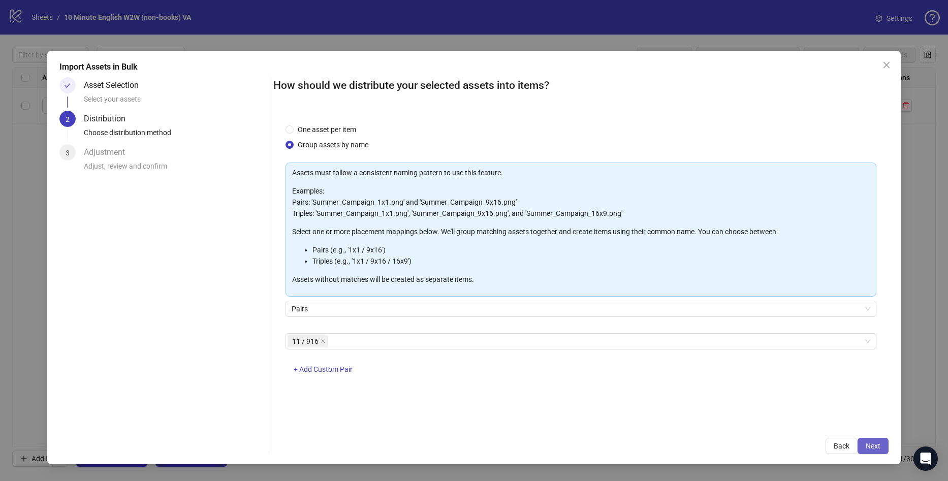
click at [872, 443] on span "Next" at bounding box center [873, 446] width 15 height 8
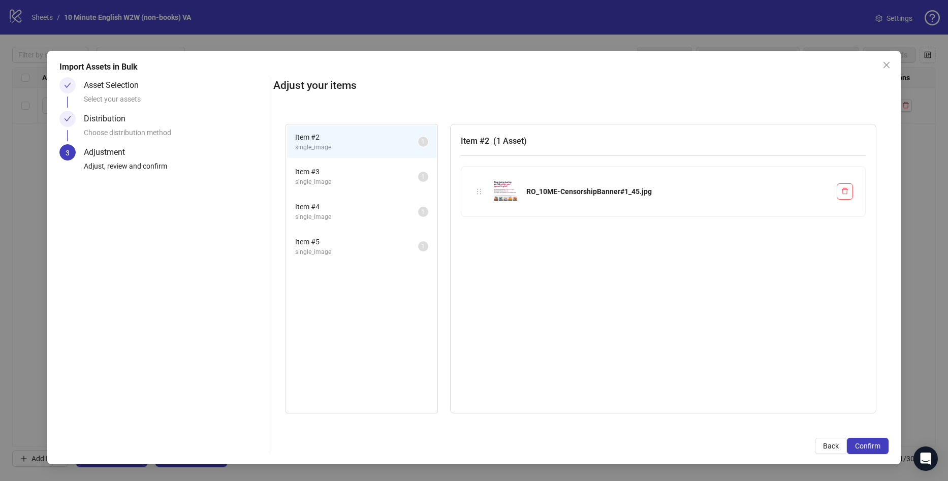
click at [329, 161] on li "Item # 3 single_image 1" at bounding box center [361, 176] width 149 height 33
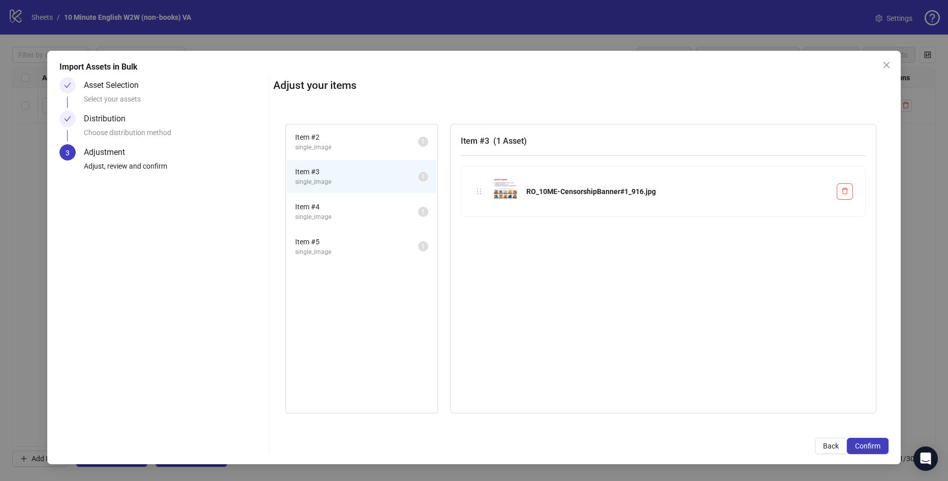
click at [339, 135] on span "Item # 2" at bounding box center [356, 137] width 123 height 11
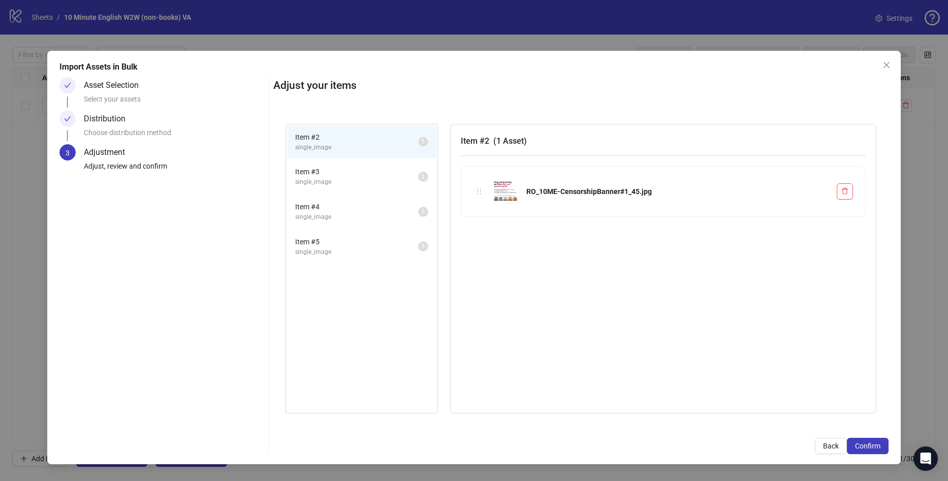
click at [143, 115] on div "Distribution Choose distribution method" at bounding box center [174, 128] width 181 height 34
click at [820, 437] on div "Adjust your items Item # 2 single_image 1 Item # 3 single_image 1 Item # 4 sing…" at bounding box center [580, 265] width 615 height 377
click at [824, 446] on span "Back" at bounding box center [831, 446] width 16 height 8
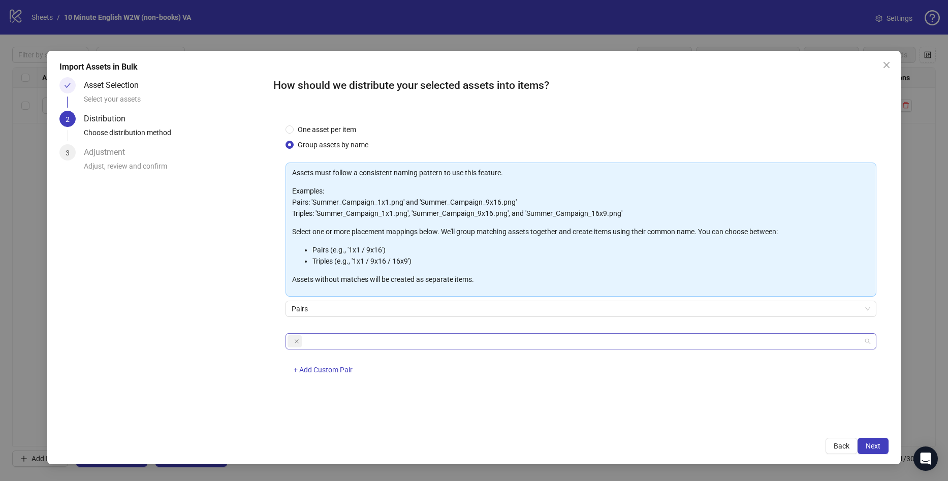
click at [292, 340] on span at bounding box center [294, 341] width 14 height 12
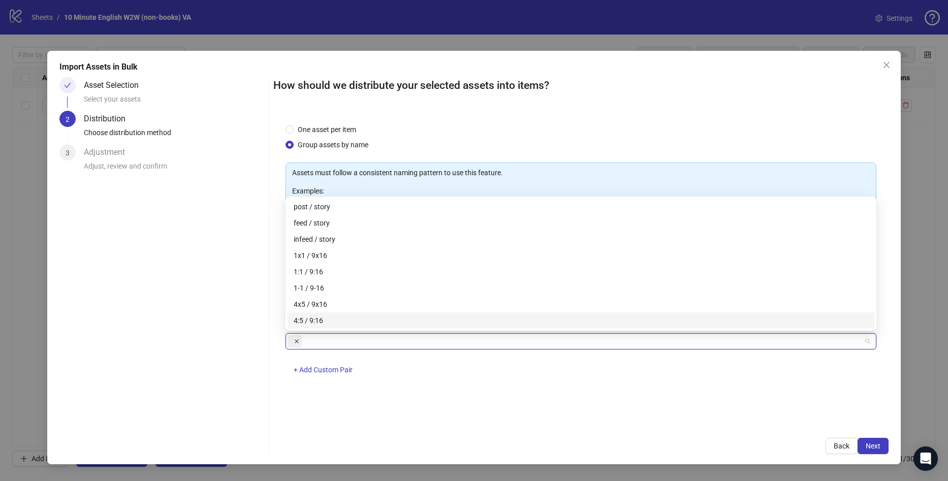
click at [297, 344] on span at bounding box center [296, 341] width 5 height 11
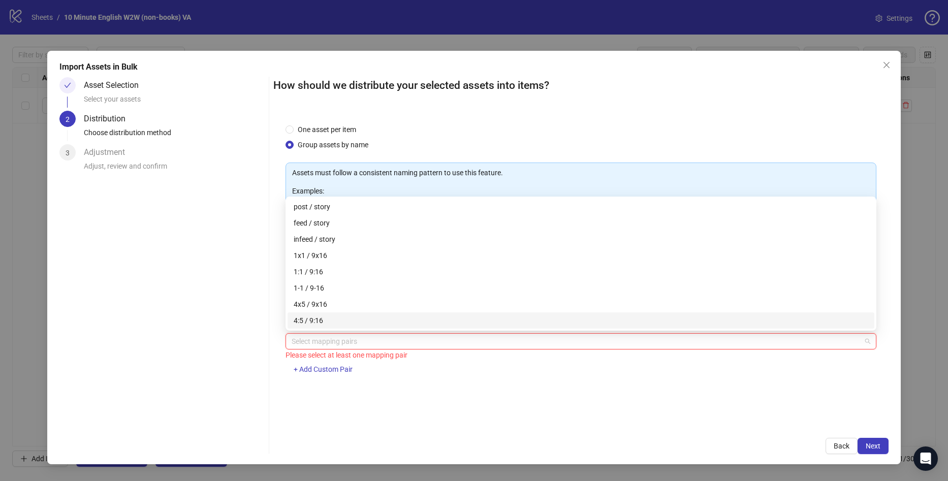
click at [327, 379] on div "Select mapping pairs Please select at least one mapping pair + Add Custom Pair" at bounding box center [580, 359] width 591 height 53
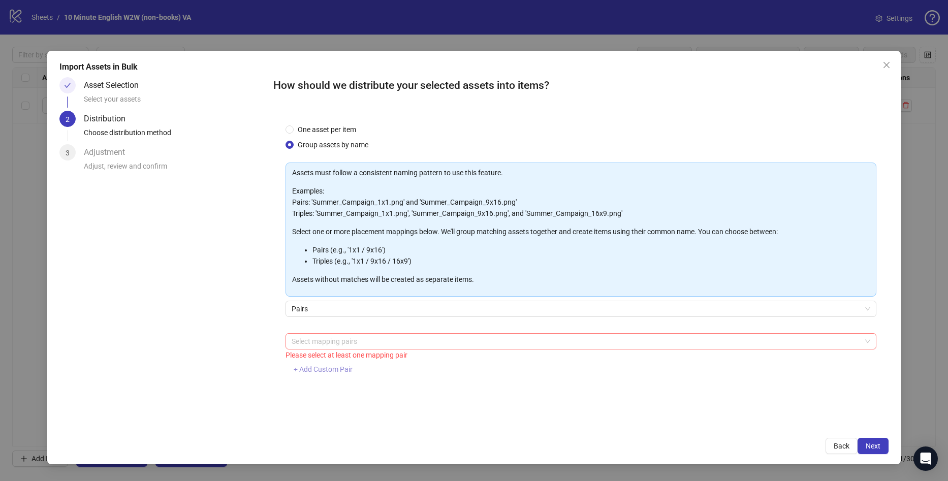
click at [326, 372] on span "+ Add Custom Pair" at bounding box center [323, 369] width 59 height 8
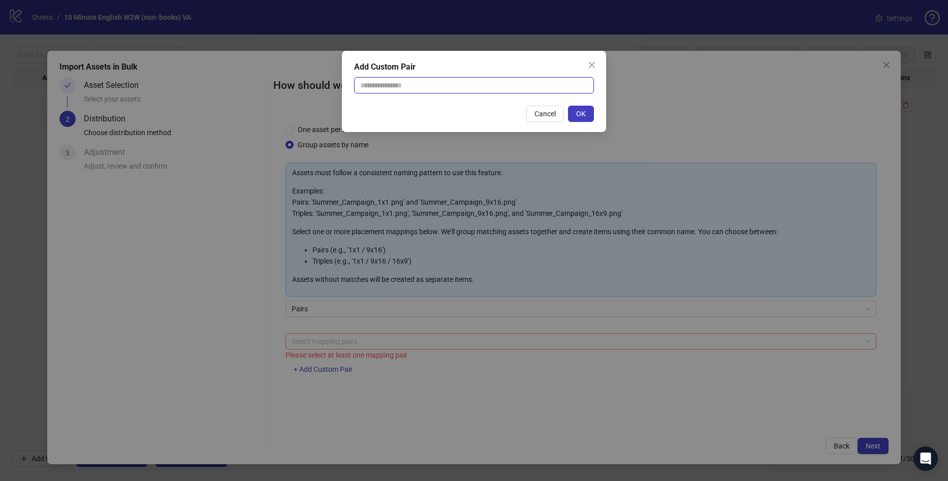
click at [411, 87] on input "text" at bounding box center [474, 85] width 240 height 16
type input "********"
click at [457, 111] on div "Cancel OK" at bounding box center [474, 114] width 240 height 16
click at [583, 115] on span "OK" at bounding box center [581, 114] width 10 height 8
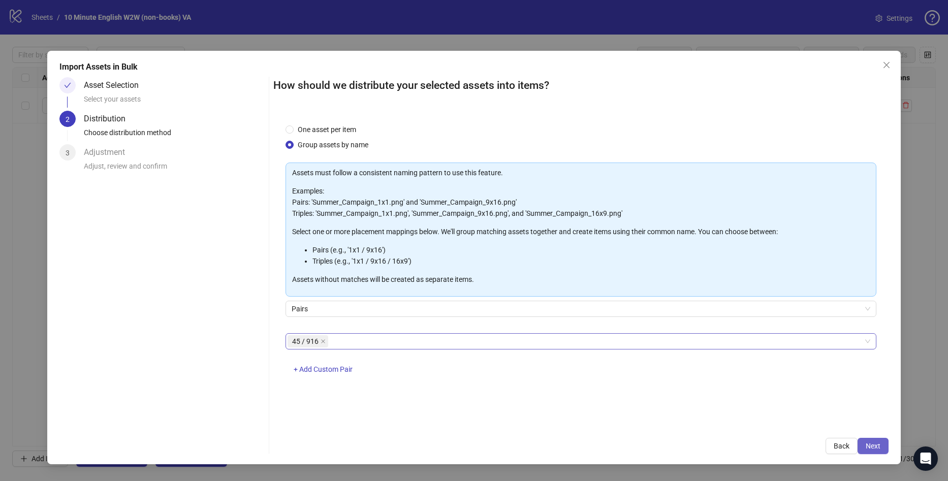
click at [871, 445] on span "Next" at bounding box center [873, 446] width 15 height 8
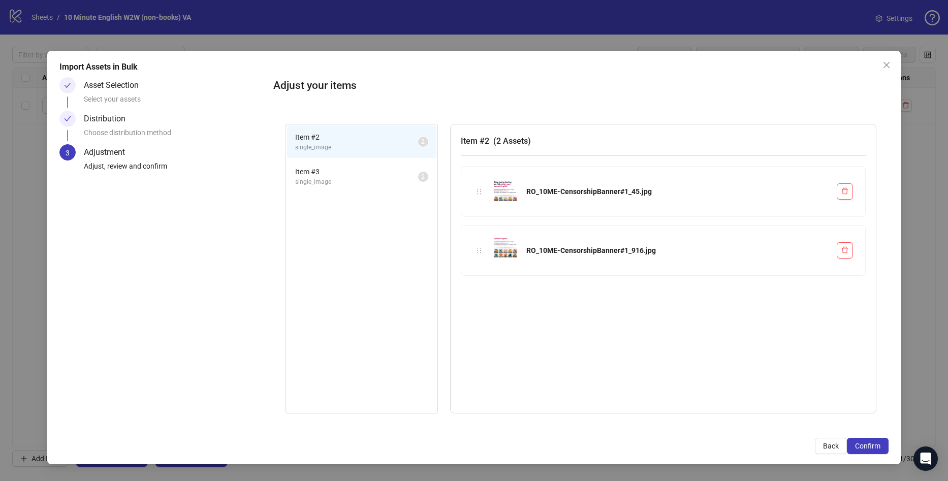
click at [332, 168] on span "Item # 3" at bounding box center [356, 171] width 123 height 11
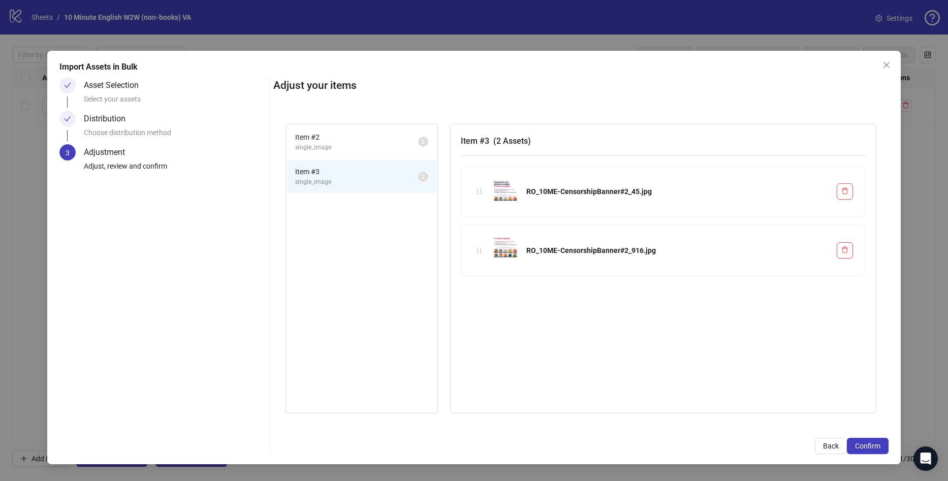
click at [134, 115] on div "Distribution Choose distribution method" at bounding box center [174, 128] width 181 height 34
click at [839, 439] on button "Back" at bounding box center [831, 446] width 32 height 16
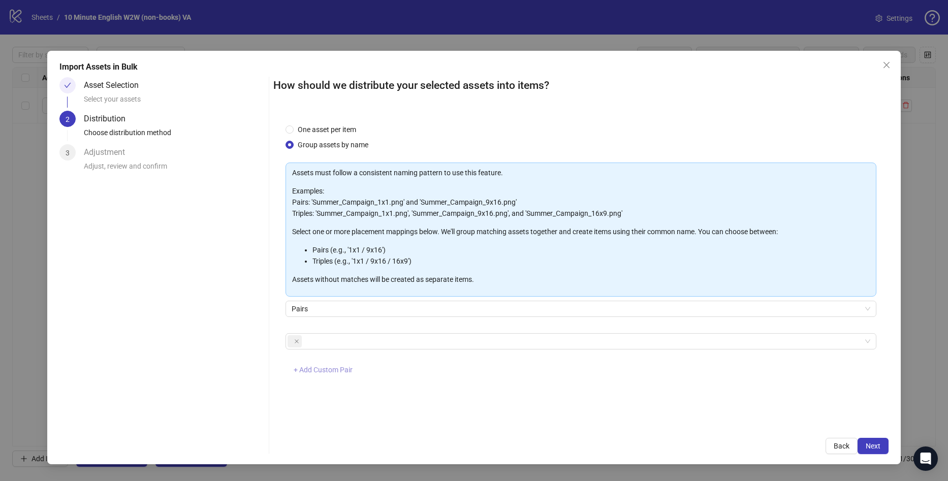
click at [344, 376] on button "+ Add Custom Pair" at bounding box center [322, 370] width 75 height 16
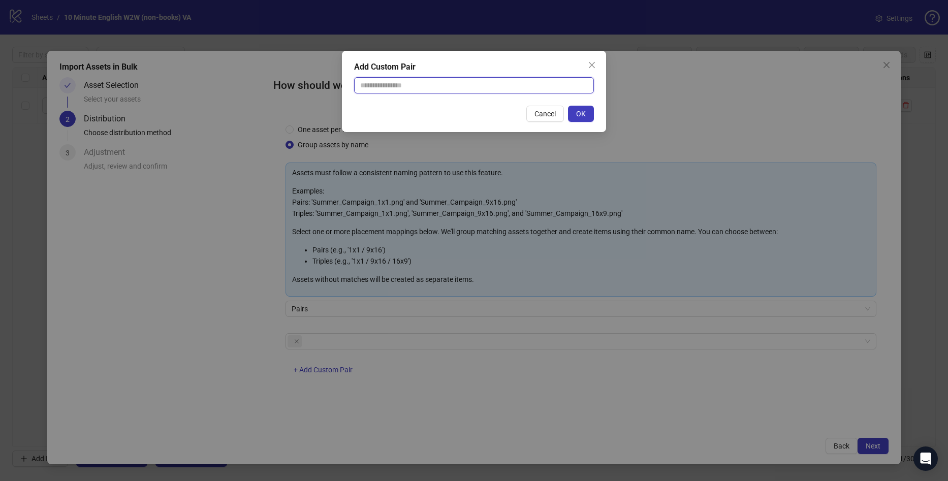
click at [443, 85] on input "text" at bounding box center [474, 85] width 240 height 16
type input "********"
click at [589, 116] on button "OK" at bounding box center [581, 114] width 26 height 16
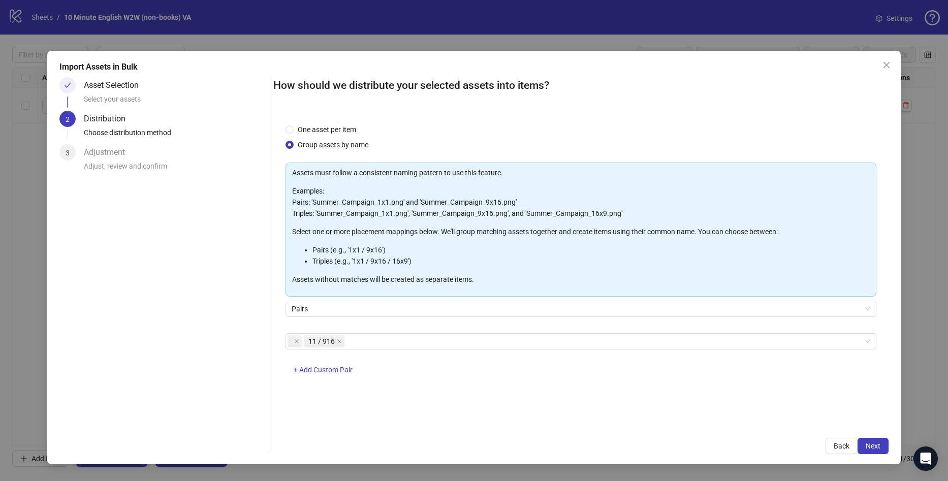
click at [114, 93] on div "Select your assets" at bounding box center [174, 101] width 181 height 17
click at [836, 439] on button "Back" at bounding box center [841, 446] width 32 height 16
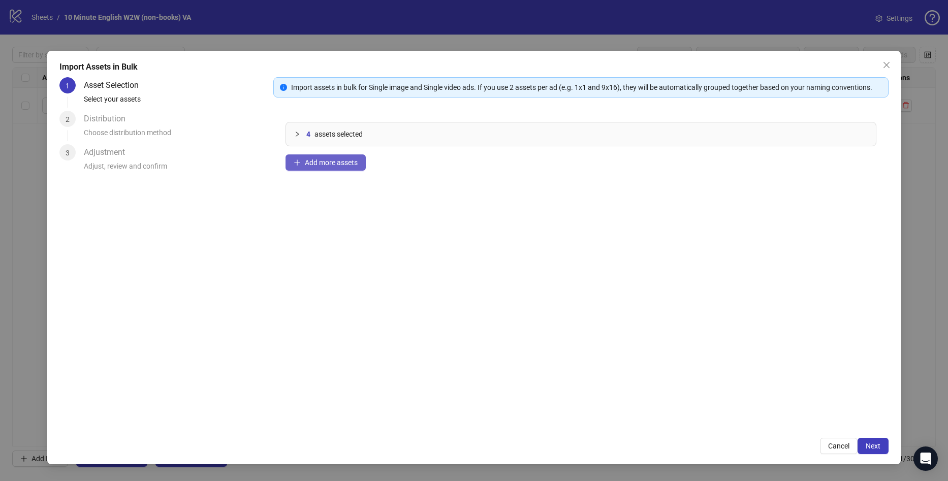
click at [324, 155] on button "Add more assets" at bounding box center [325, 162] width 80 height 16
click at [874, 442] on span "Next" at bounding box center [873, 446] width 15 height 8
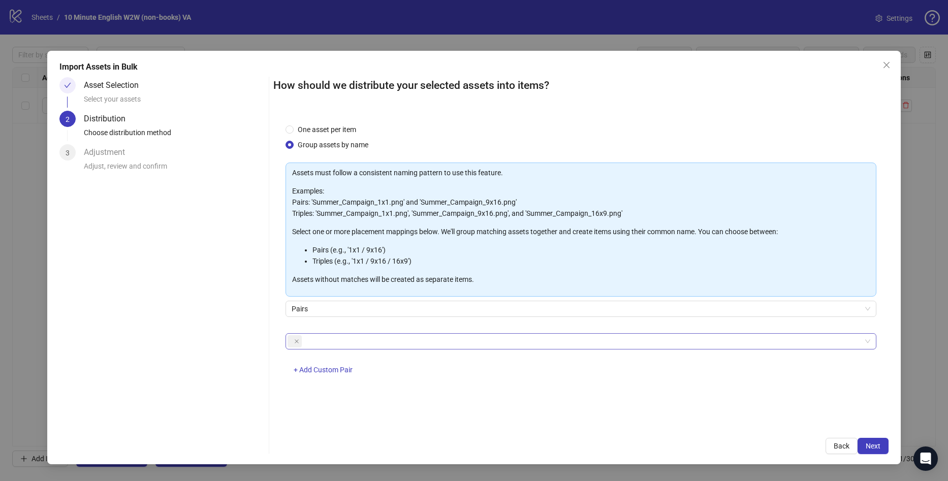
click at [304, 341] on input "search" at bounding box center [305, 341] width 2 height 12
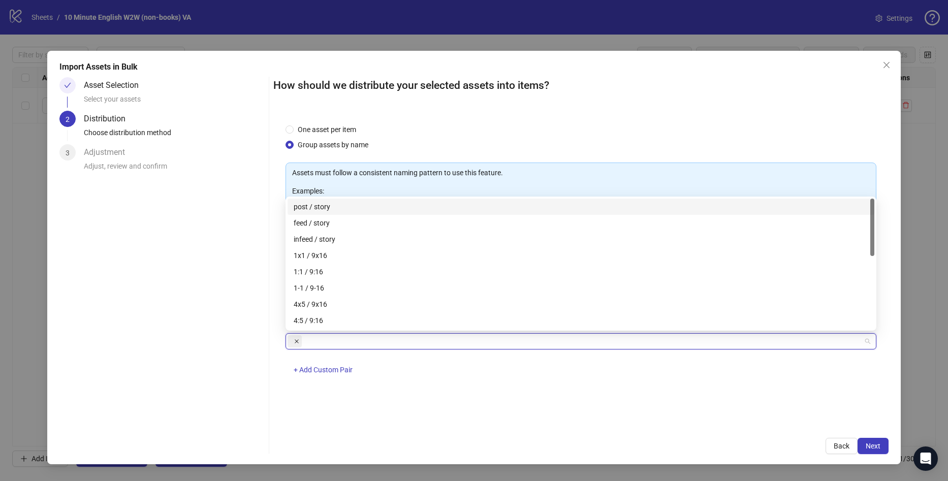
click at [294, 340] on icon "close" at bounding box center [296, 341] width 5 height 5
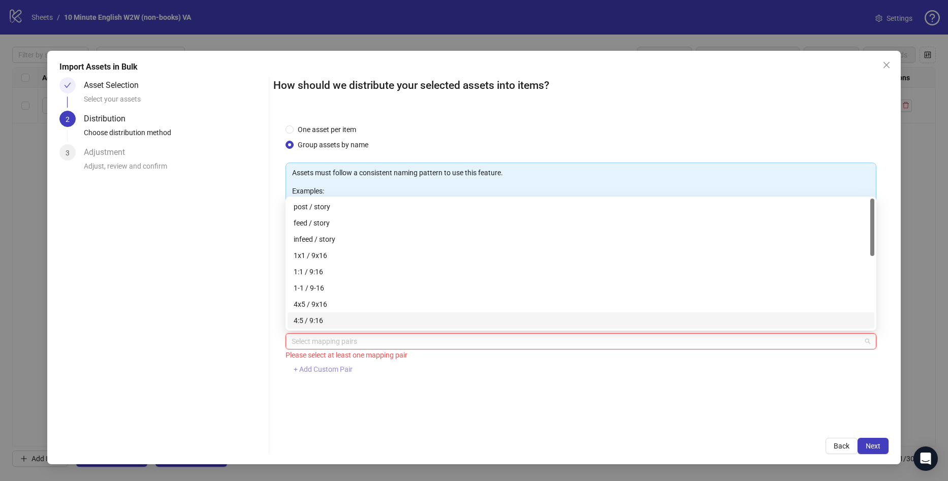
click at [339, 369] on span "+ Add Custom Pair" at bounding box center [323, 369] width 59 height 8
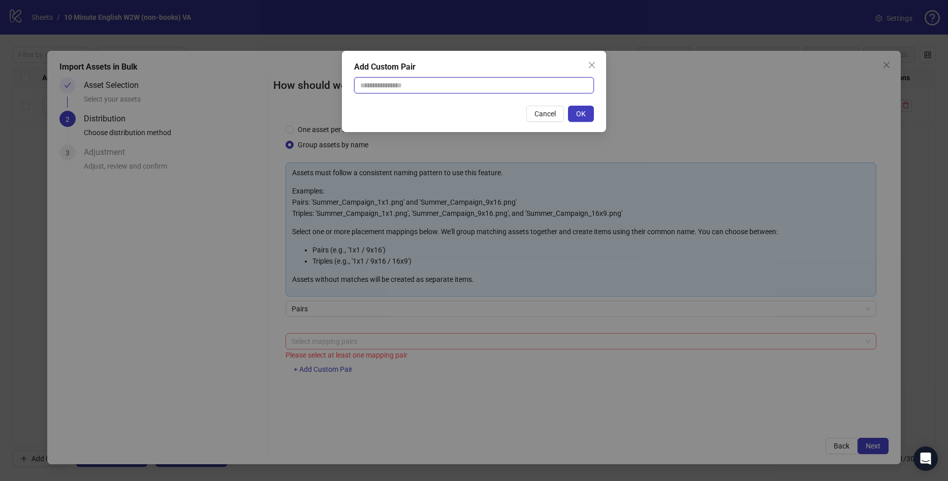
click at [396, 88] on input "text" at bounding box center [474, 85] width 240 height 16
type input "********"
click at [580, 111] on span "OK" at bounding box center [581, 114] width 10 height 8
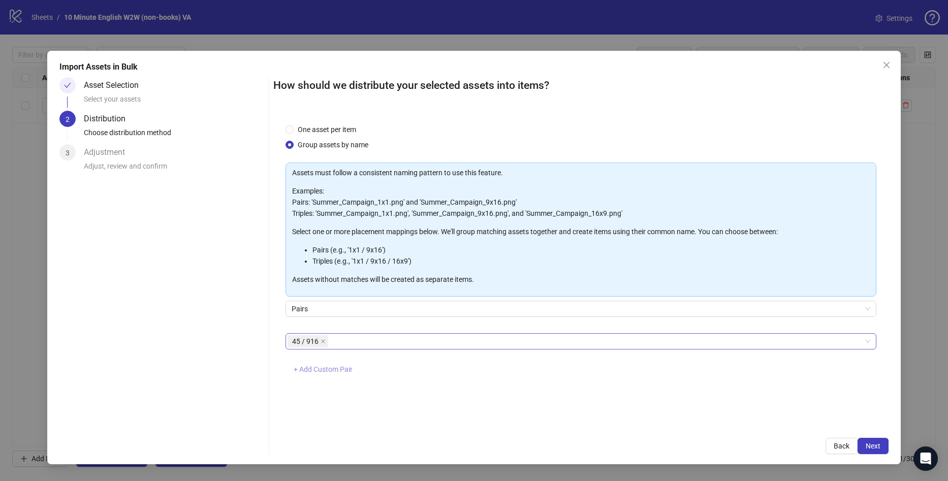
click at [310, 373] on span "+ Add Custom Pair" at bounding box center [323, 369] width 59 height 8
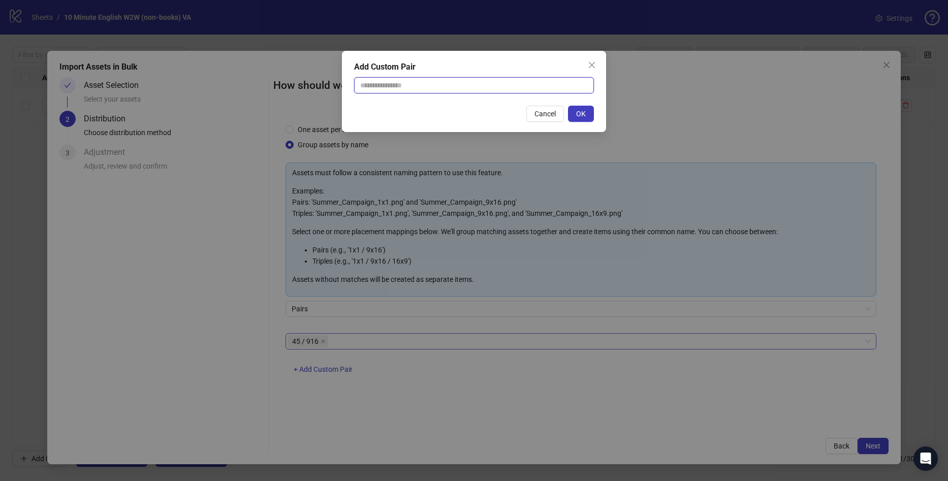
click at [416, 90] on input "text" at bounding box center [474, 85] width 240 height 16
type input "********"
click at [574, 109] on button "OK" at bounding box center [581, 114] width 26 height 16
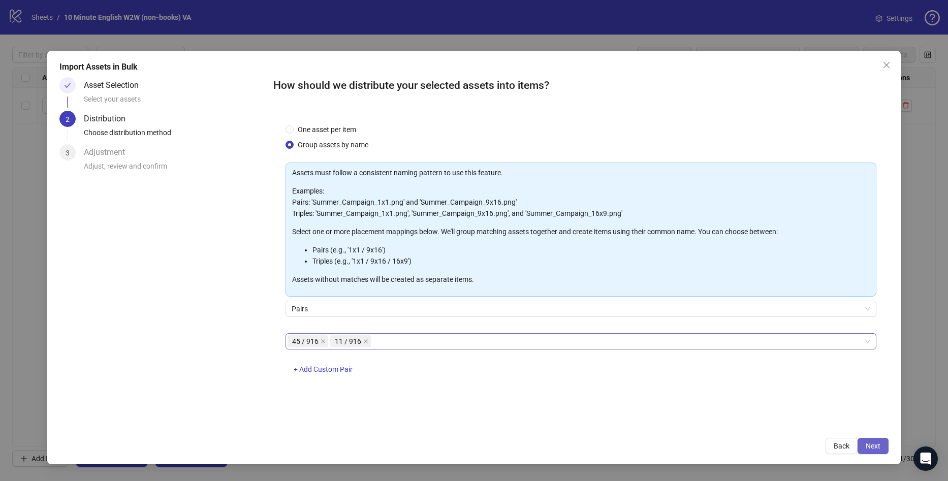
click at [873, 442] on span "Next" at bounding box center [873, 446] width 15 height 8
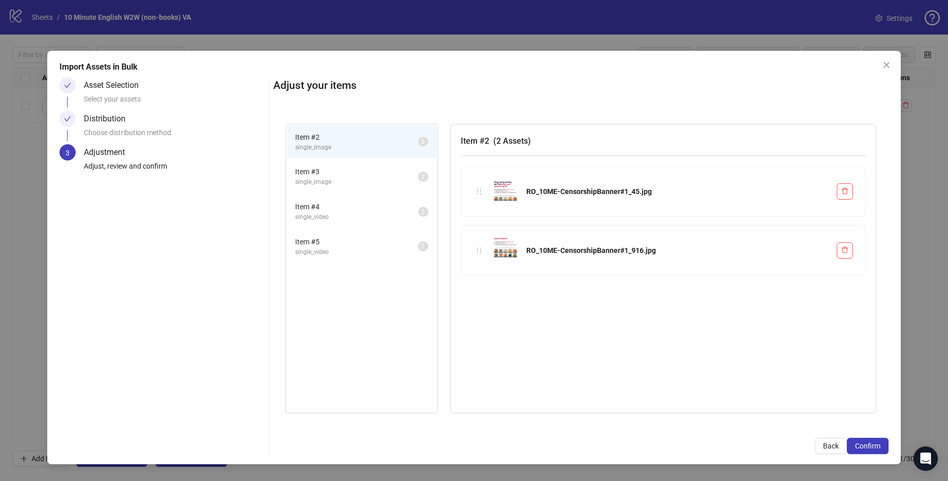
click at [338, 192] on li "Item # 3 single_image 2" at bounding box center [361, 176] width 149 height 33
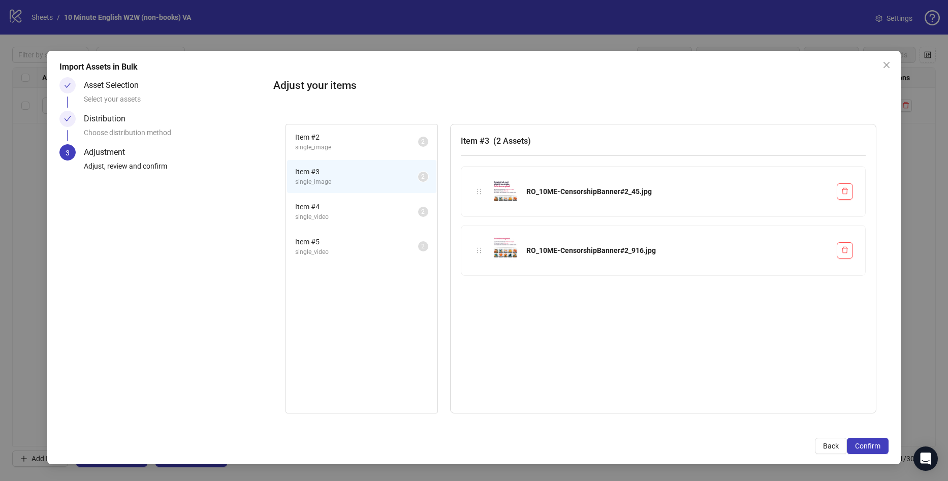
click at [326, 208] on span "Item # 4" at bounding box center [356, 206] width 123 height 11
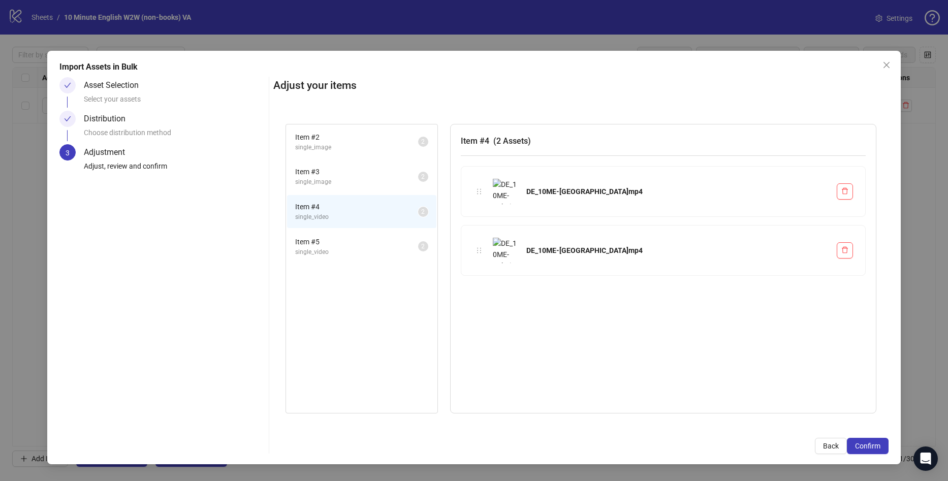
click at [322, 244] on span "Item # 5" at bounding box center [356, 241] width 123 height 11
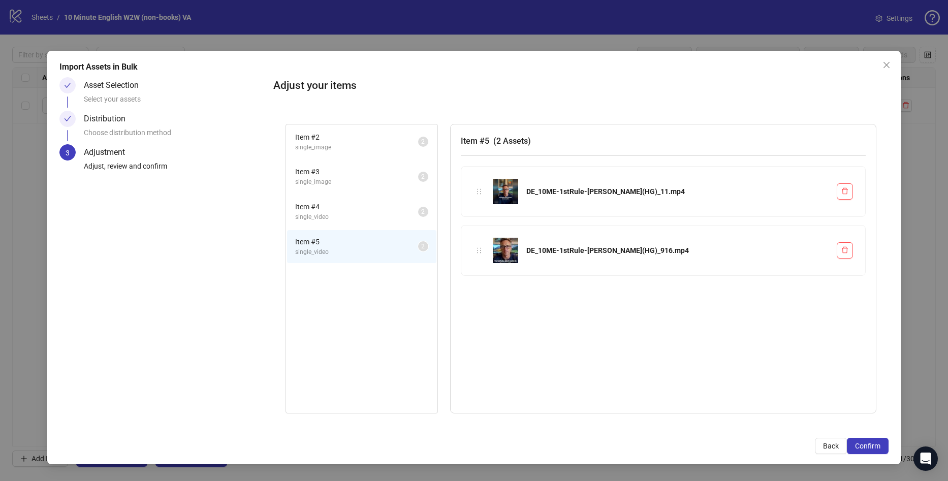
click at [336, 227] on li "Item # 4 single_video 2" at bounding box center [361, 211] width 149 height 33
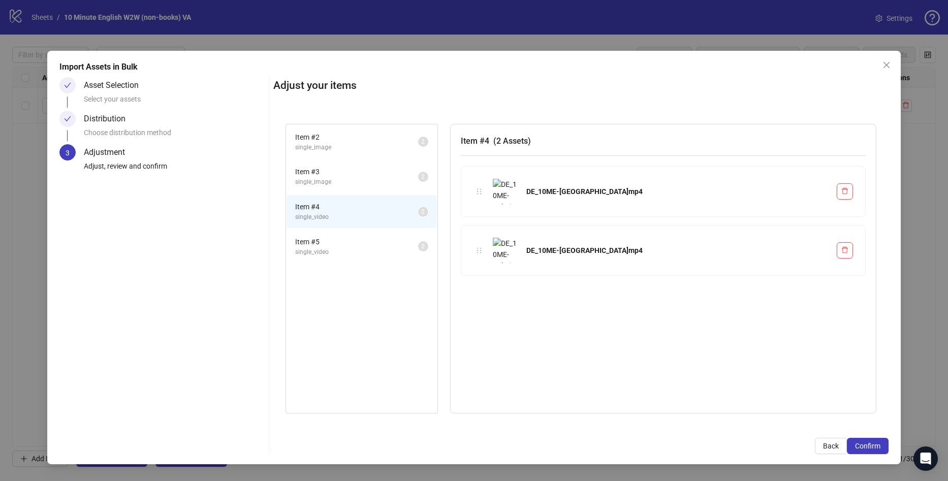
click at [334, 252] on span "single_video" at bounding box center [356, 252] width 123 height 10
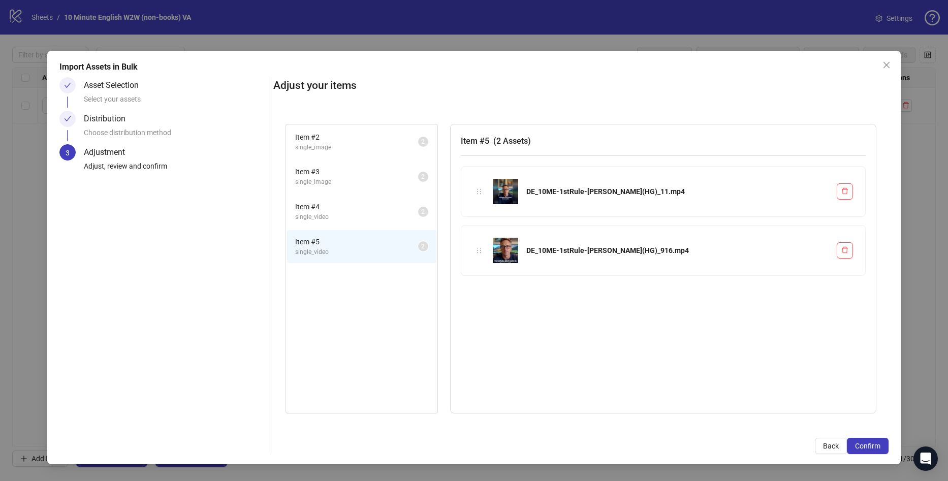
click at [334, 196] on li "Item # 4 single_video 2" at bounding box center [361, 211] width 149 height 33
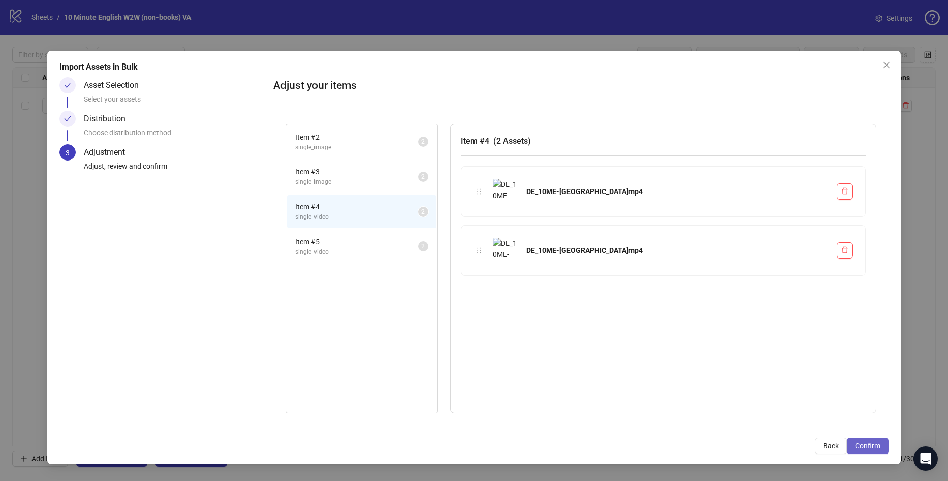
click at [878, 446] on span "Confirm" at bounding box center [867, 446] width 25 height 8
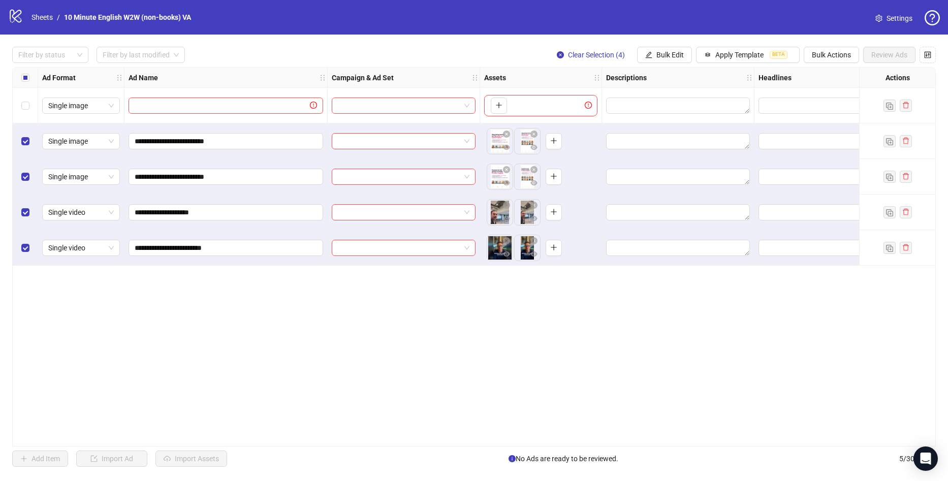
drag, startPoint x: 139, startPoint y: 333, endPoint x: 181, endPoint y: 299, distance: 53.8
click at [139, 333] on div "**********" at bounding box center [473, 256] width 923 height 379
